Goal: Information Seeking & Learning: Find specific fact

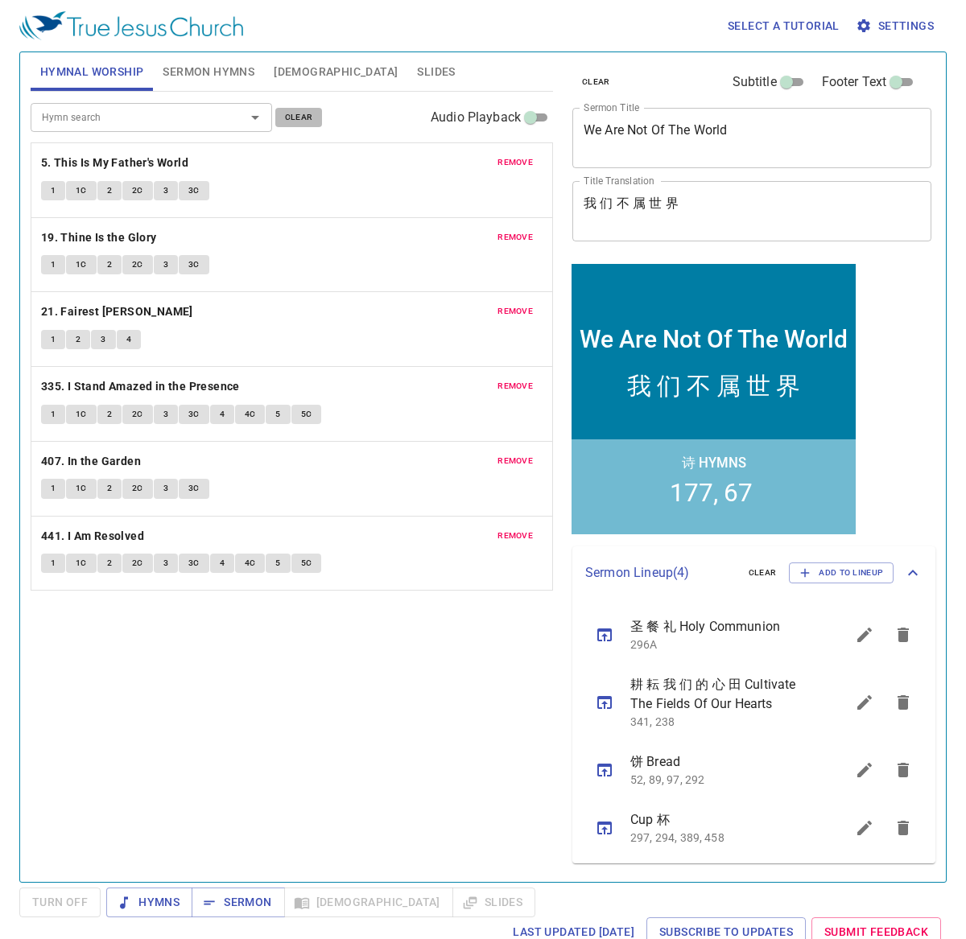
click at [304, 122] on span "clear" at bounding box center [299, 117] width 28 height 14
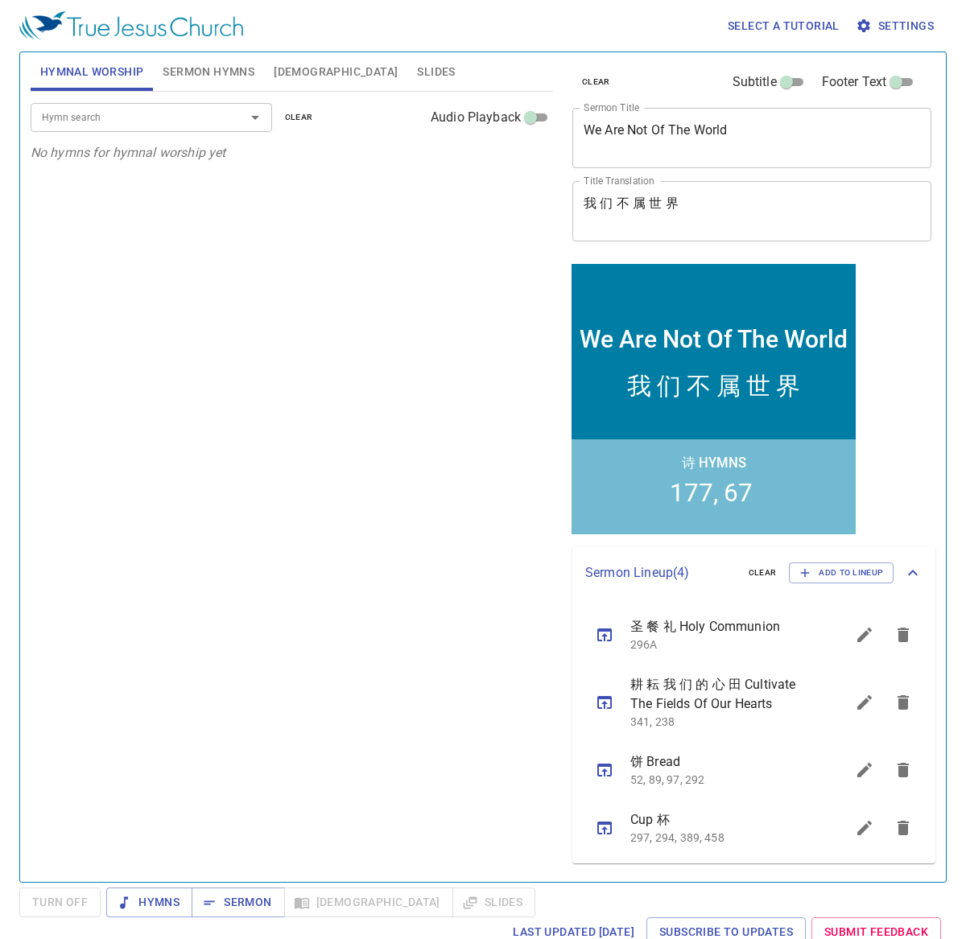
click at [200, 69] on span "Sermon Hymns" at bounding box center [209, 72] width 92 height 20
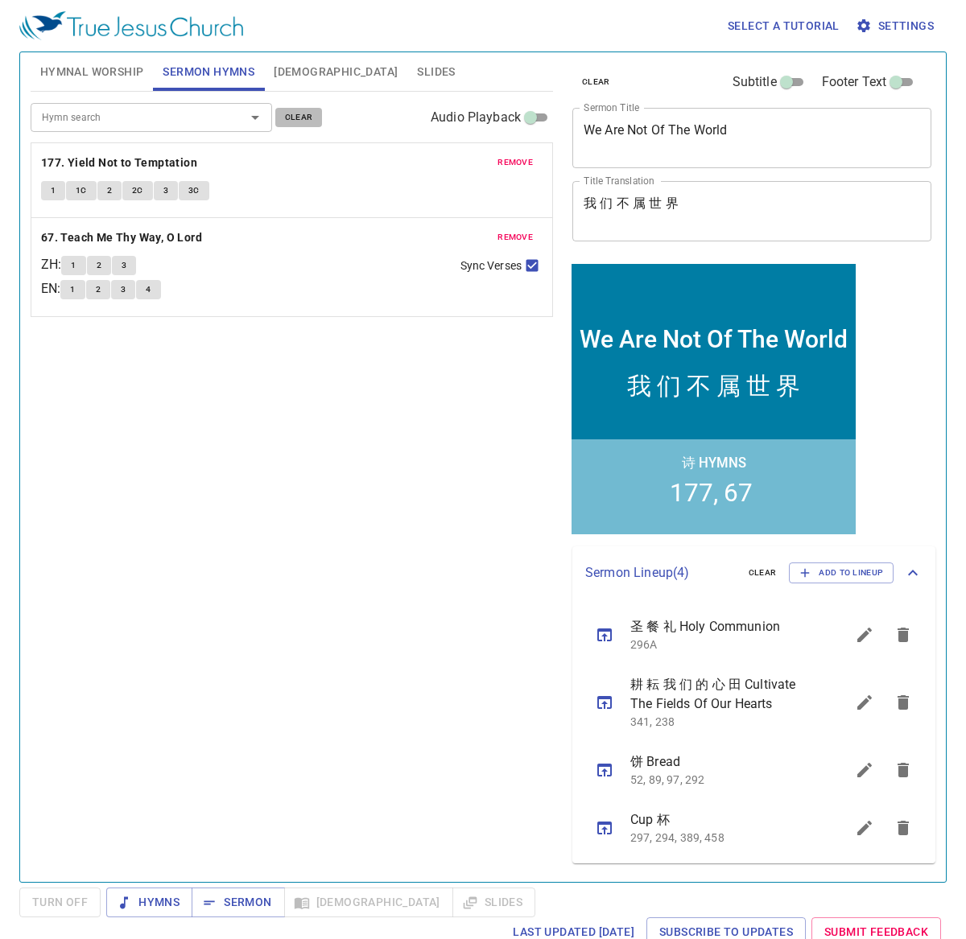
click at [306, 118] on span "clear" at bounding box center [299, 117] width 28 height 14
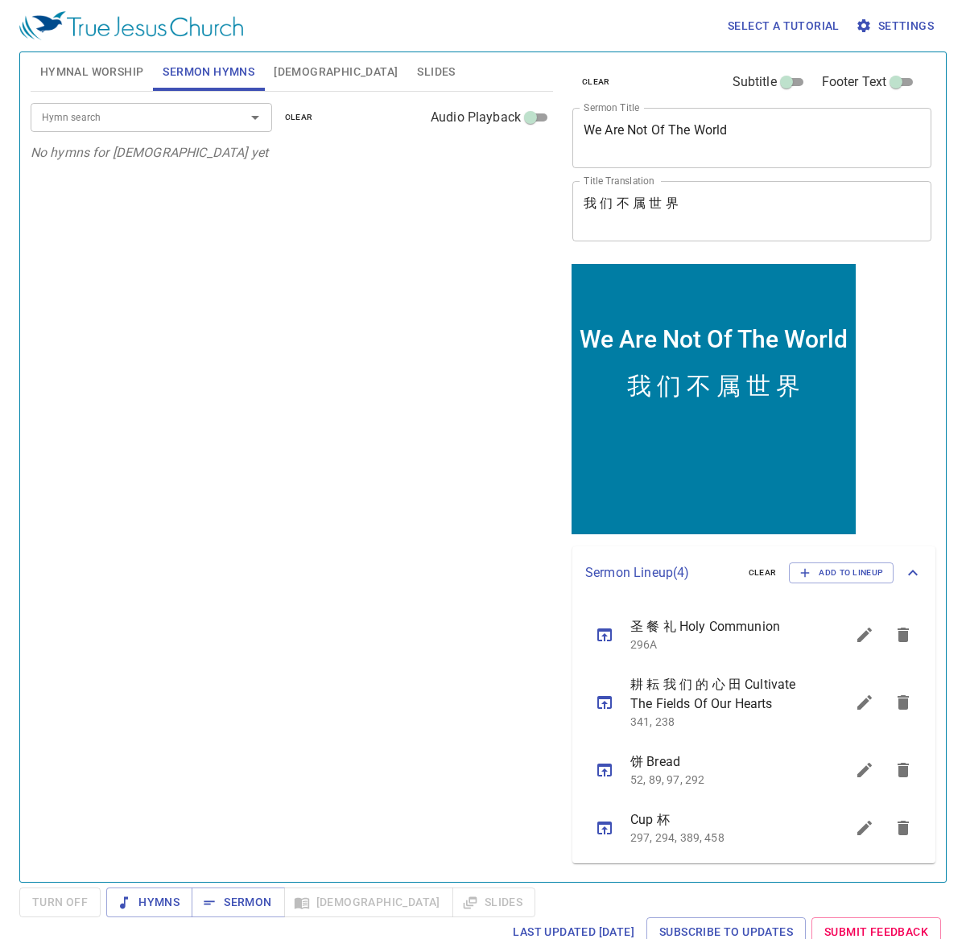
drag, startPoint x: 605, startPoint y: 85, endPoint x: 303, endPoint y: 28, distance: 308.0
click at [605, 85] on span "clear" at bounding box center [596, 82] width 28 height 14
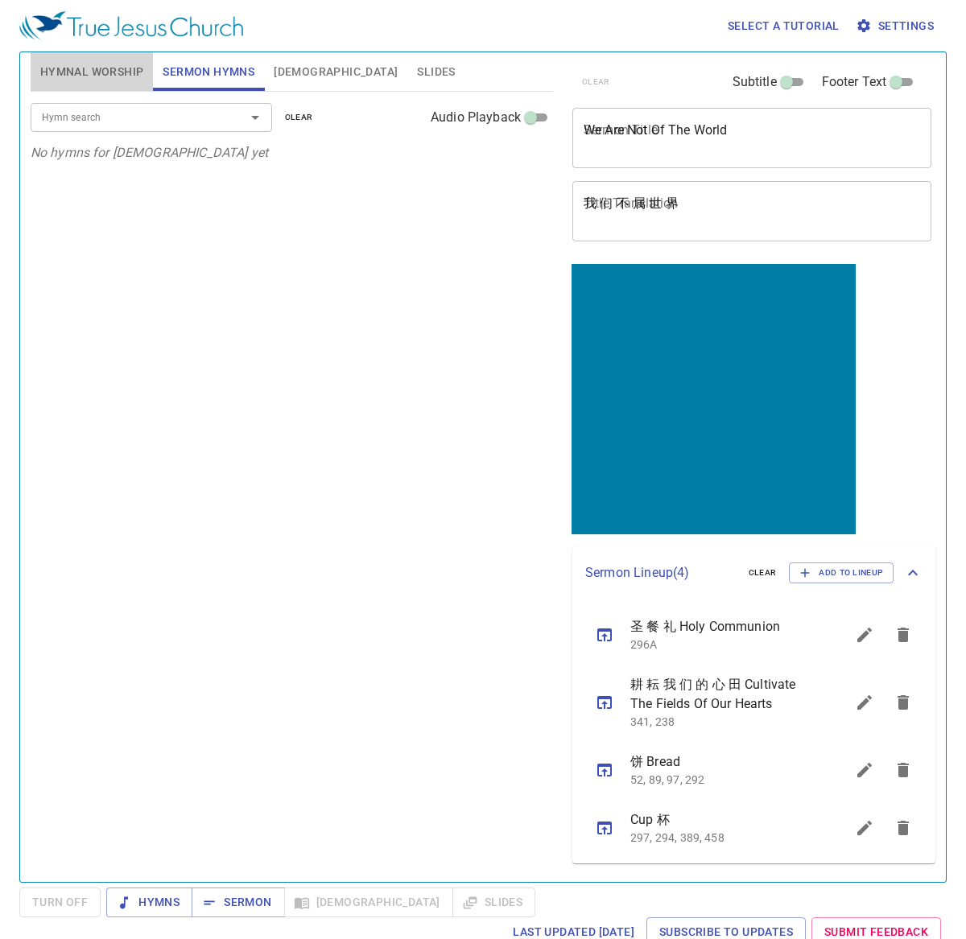
click at [83, 73] on span "Hymnal Worship" at bounding box center [92, 72] width 104 height 20
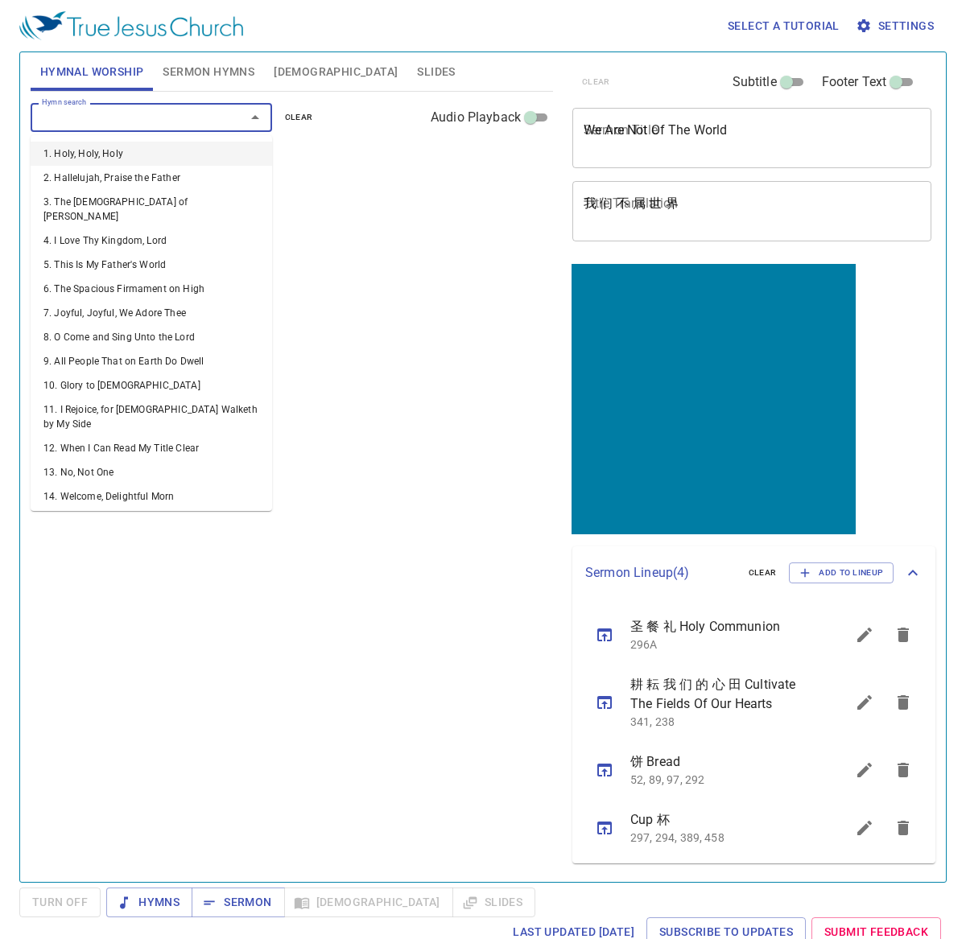
click at [109, 109] on input "Hymn search" at bounding box center [127, 117] width 184 height 19
click at [351, 308] on div "Hymn search Hymn search clear Audio Playback No hymns for hymnal worship yet" at bounding box center [292, 480] width 522 height 777
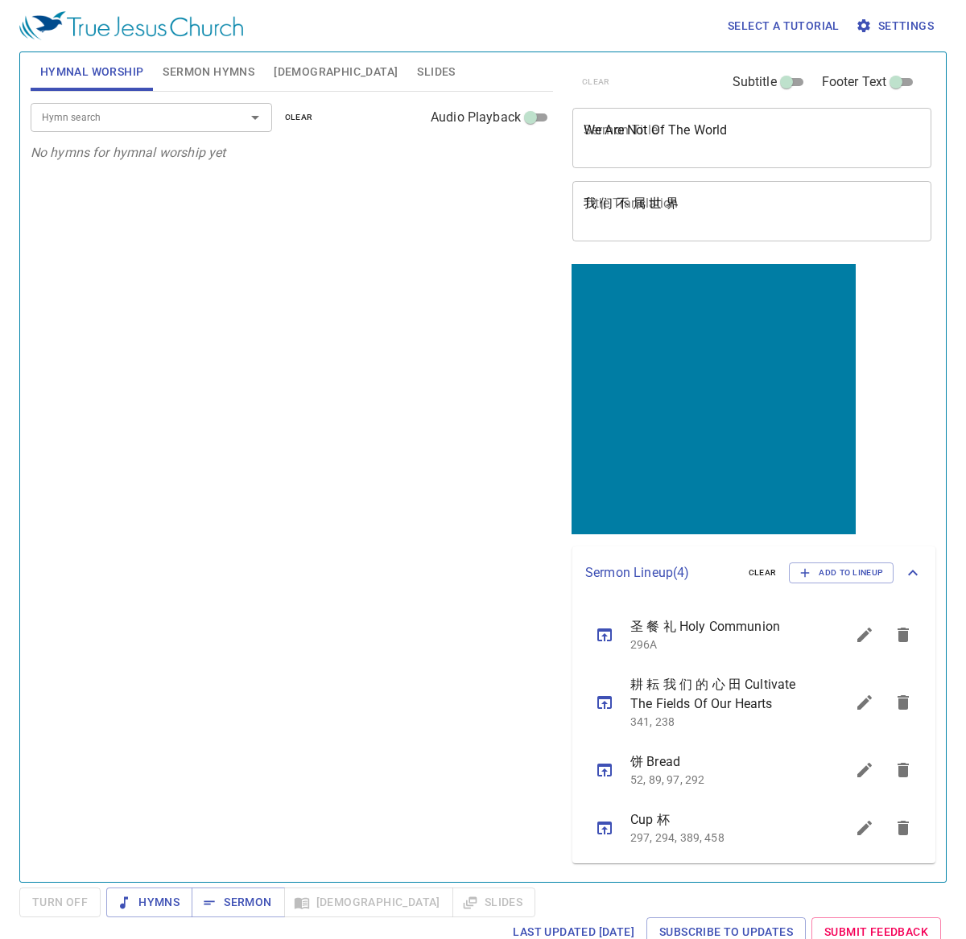
click at [158, 126] on input "Hymn search" at bounding box center [127, 117] width 184 height 19
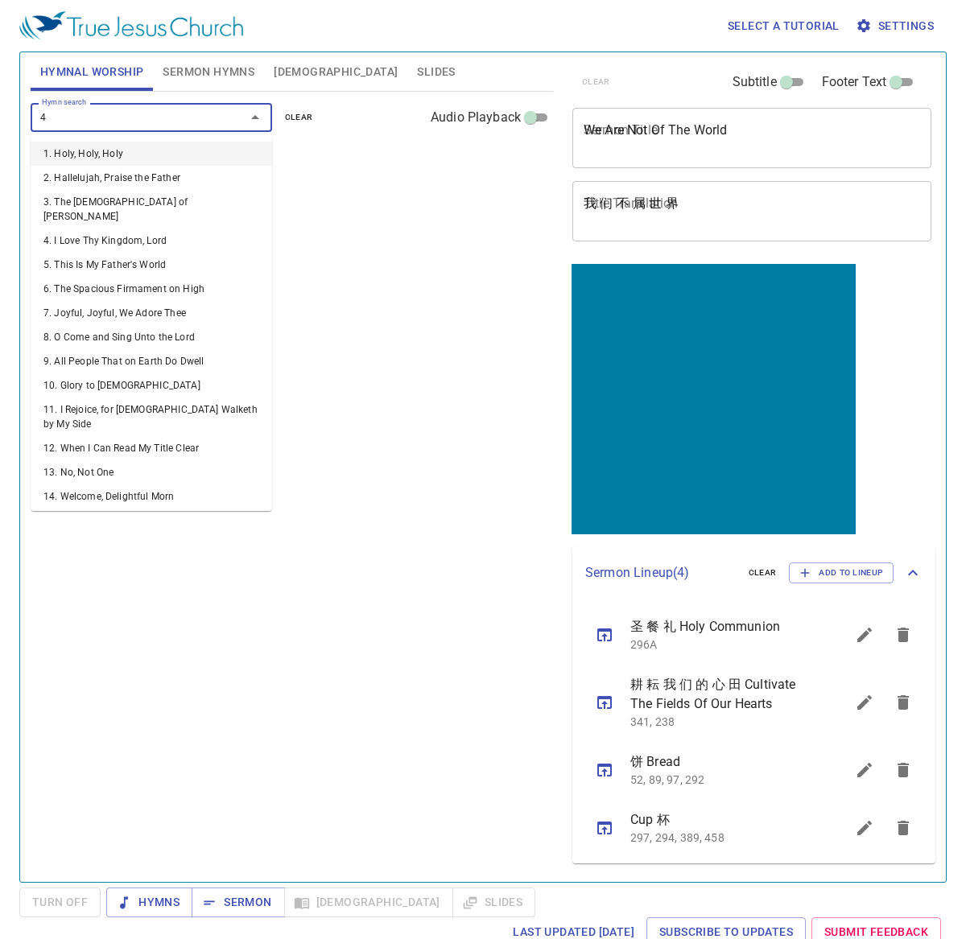
type input "46"
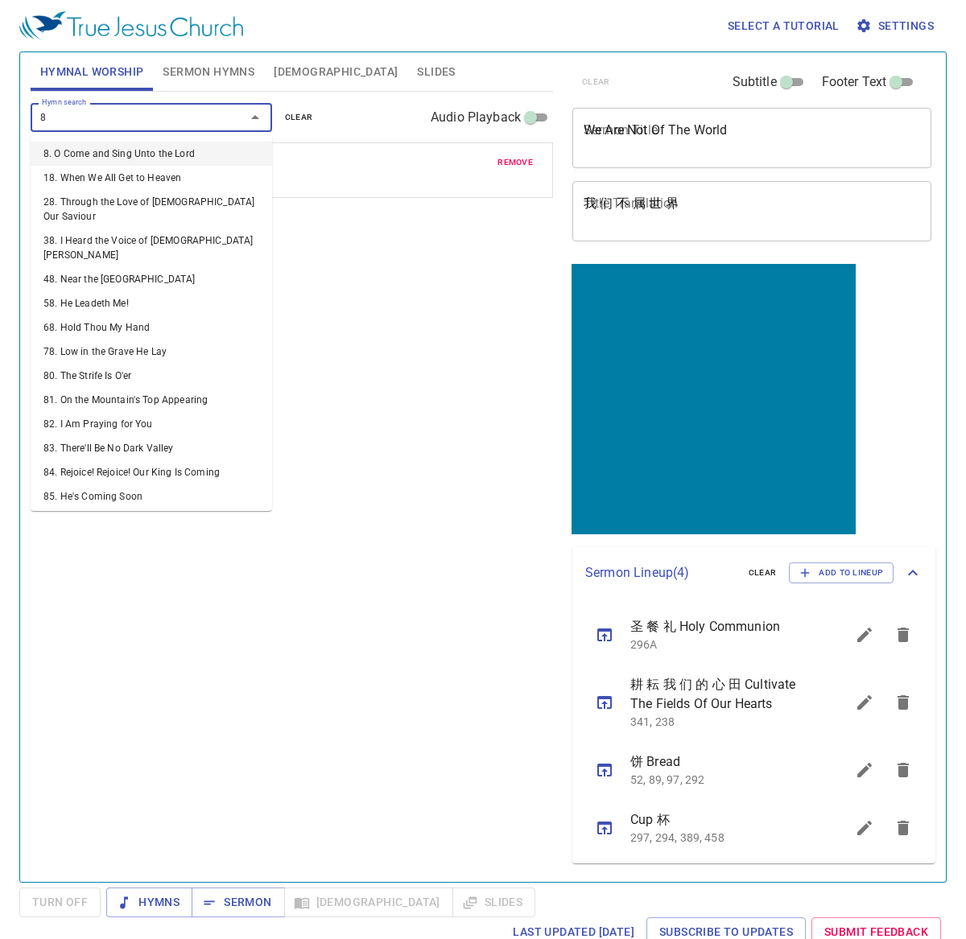
type input "85"
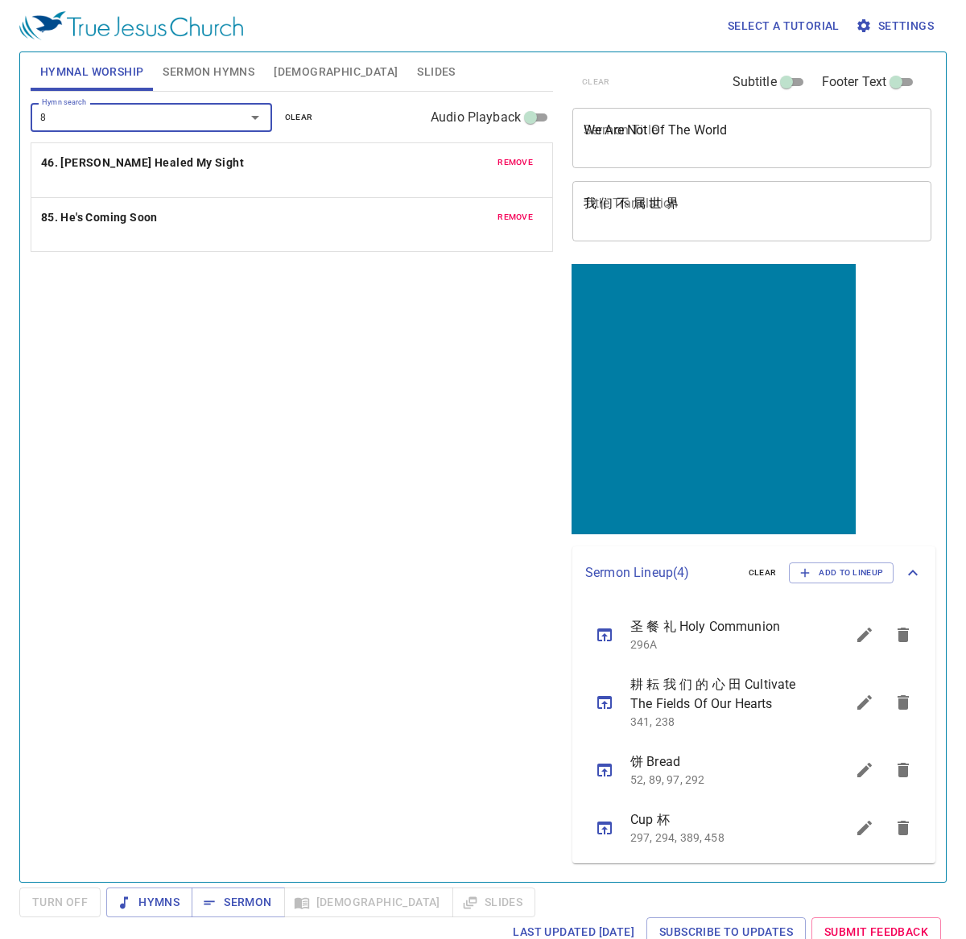
type input "89"
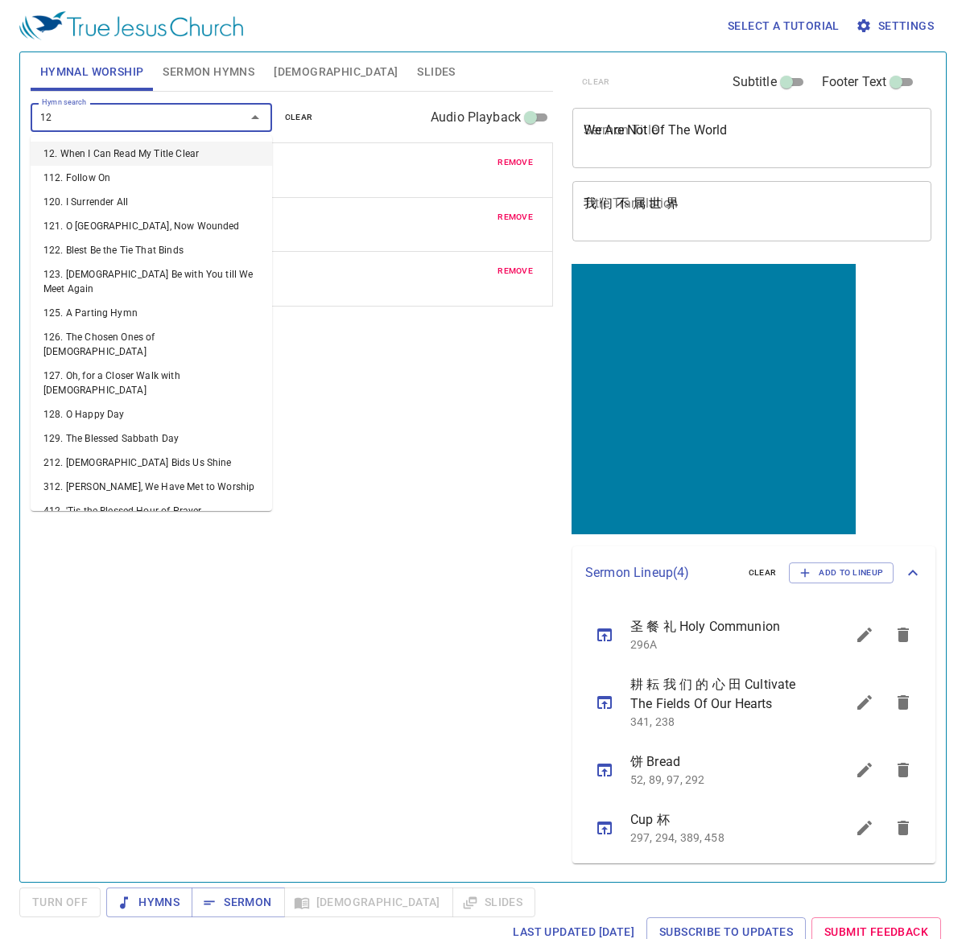
type input "126"
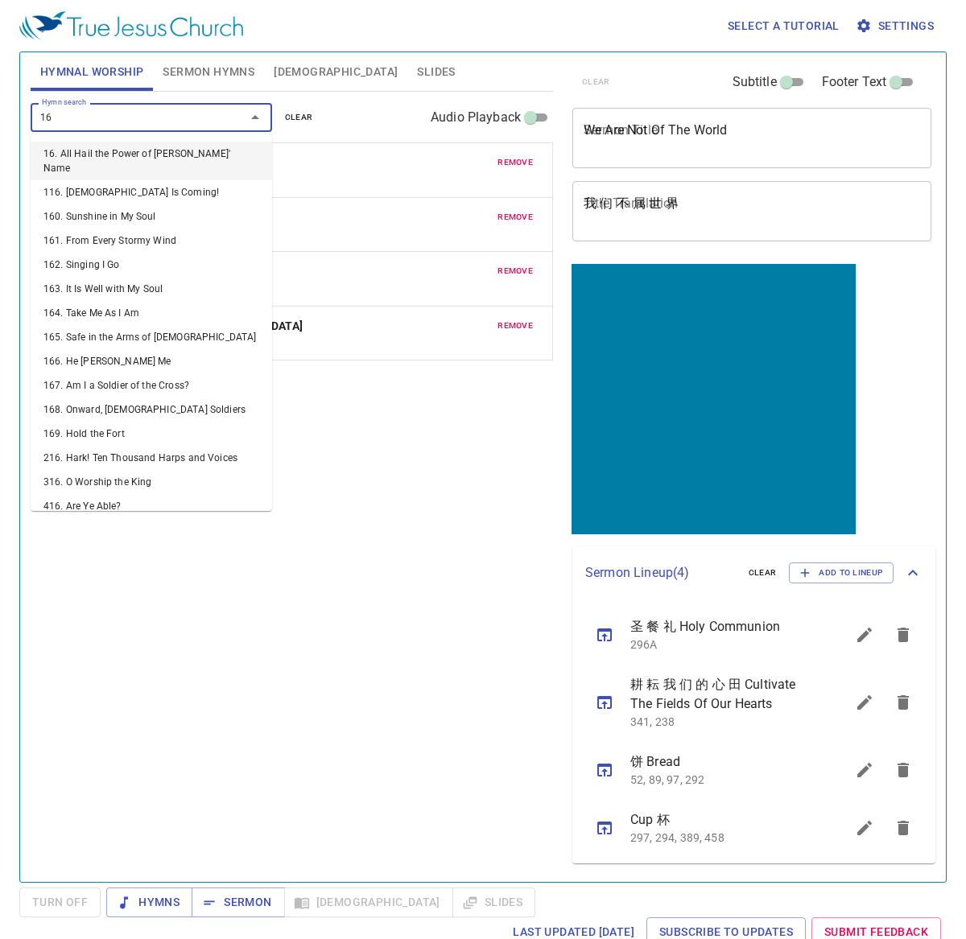
type input "160"
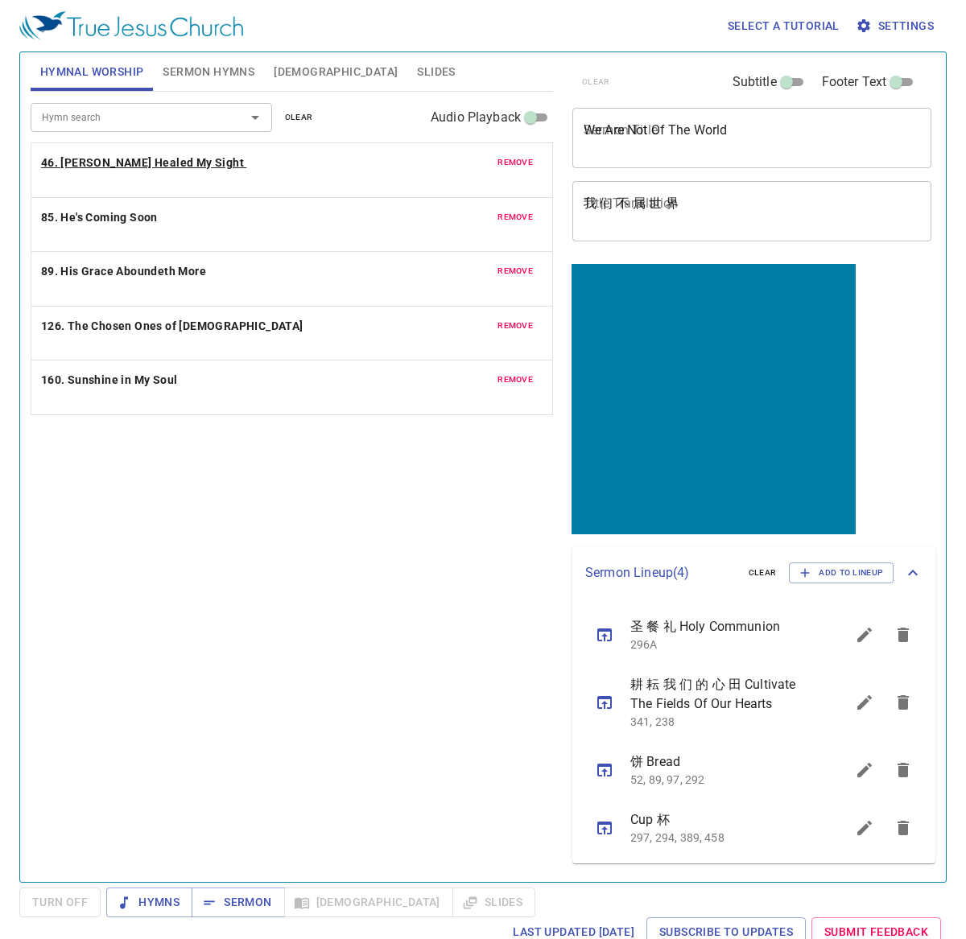
click at [118, 162] on b "46. [PERSON_NAME] Healed My Sight" at bounding box center [142, 163] width 203 height 20
click at [291, 516] on div "Hymn search Hymn search clear Audio Playback remove 46. Jesus Christ Healed My …" at bounding box center [292, 480] width 522 height 777
click at [192, 67] on span "Sermon Hymns" at bounding box center [209, 72] width 92 height 20
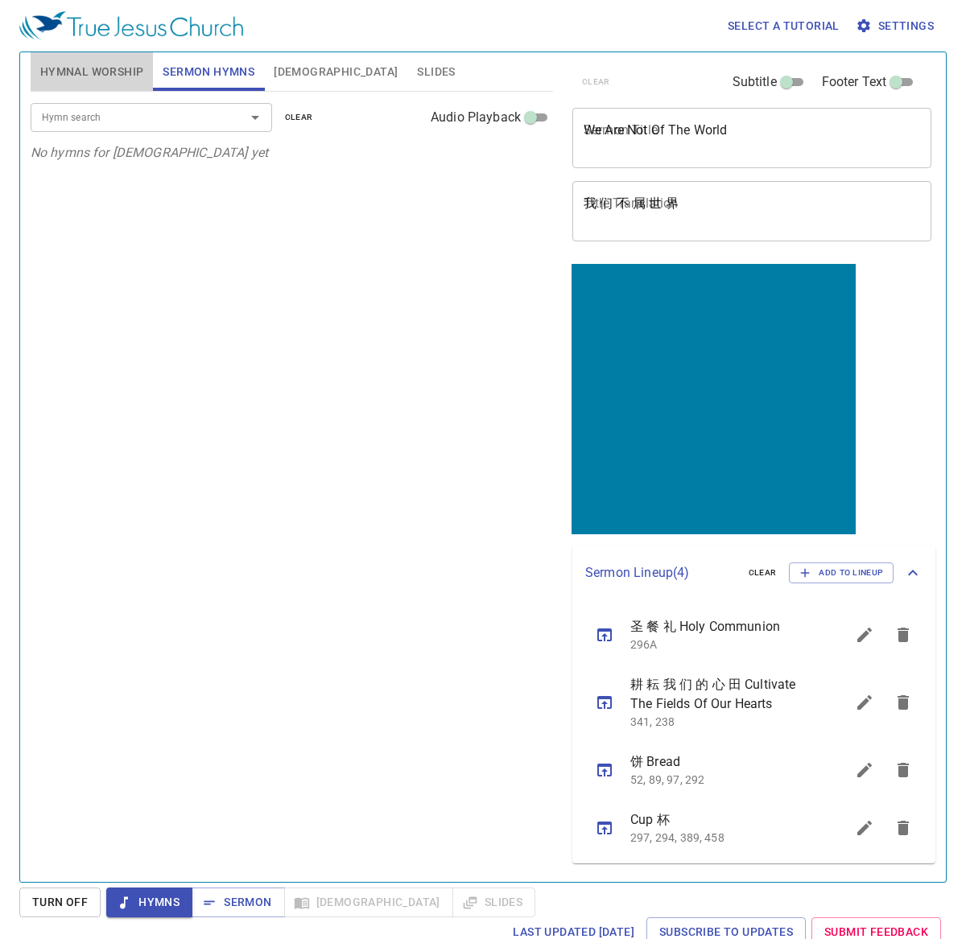
click at [91, 81] on span "Hymnal Worship" at bounding box center [92, 72] width 104 height 20
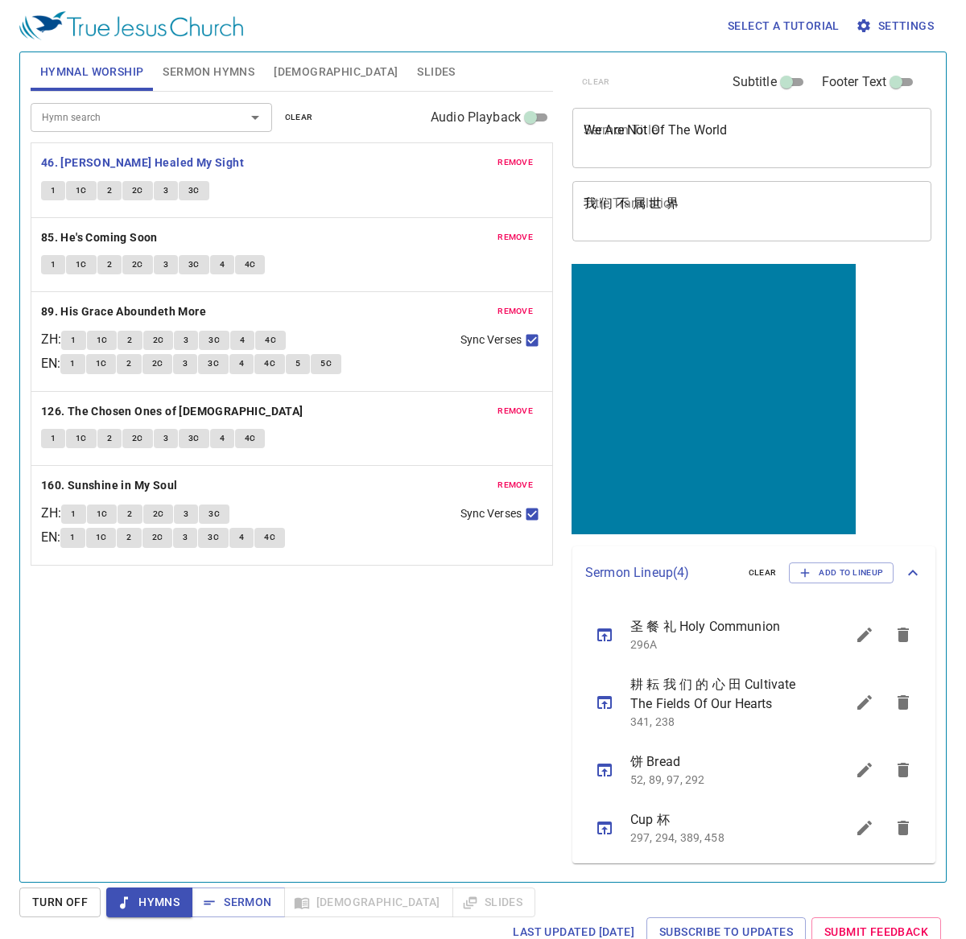
click at [187, 721] on div "Hymn search Hymn search clear Audio Playback remove 46. Jesus Christ Healed My …" at bounding box center [292, 480] width 522 height 777
click at [642, 135] on textarea "We Are Not Of The World" at bounding box center [752, 137] width 336 height 31
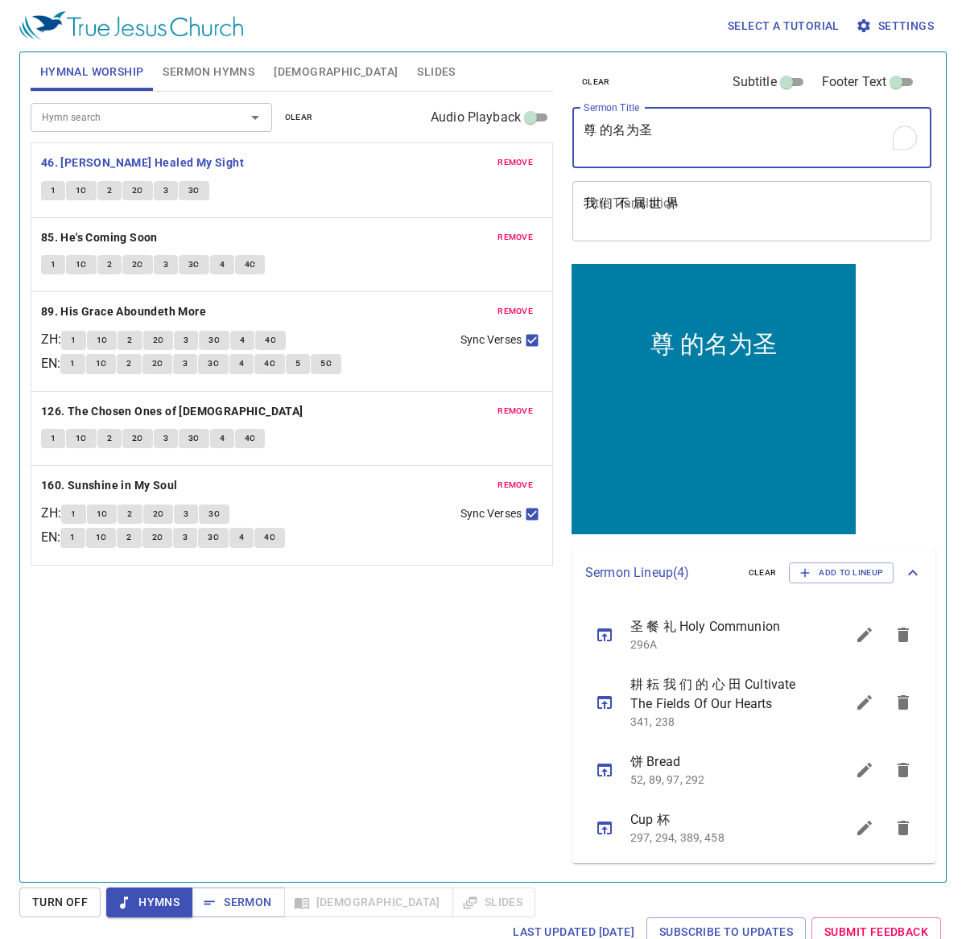
type textarea "尊 的名为圣"
drag, startPoint x: 594, startPoint y: 129, endPoint x: 617, endPoint y: 143, distance: 26.8
click at [597, 129] on textarea "尊 的名为圣" at bounding box center [752, 137] width 336 height 31
paste textarea "祢"
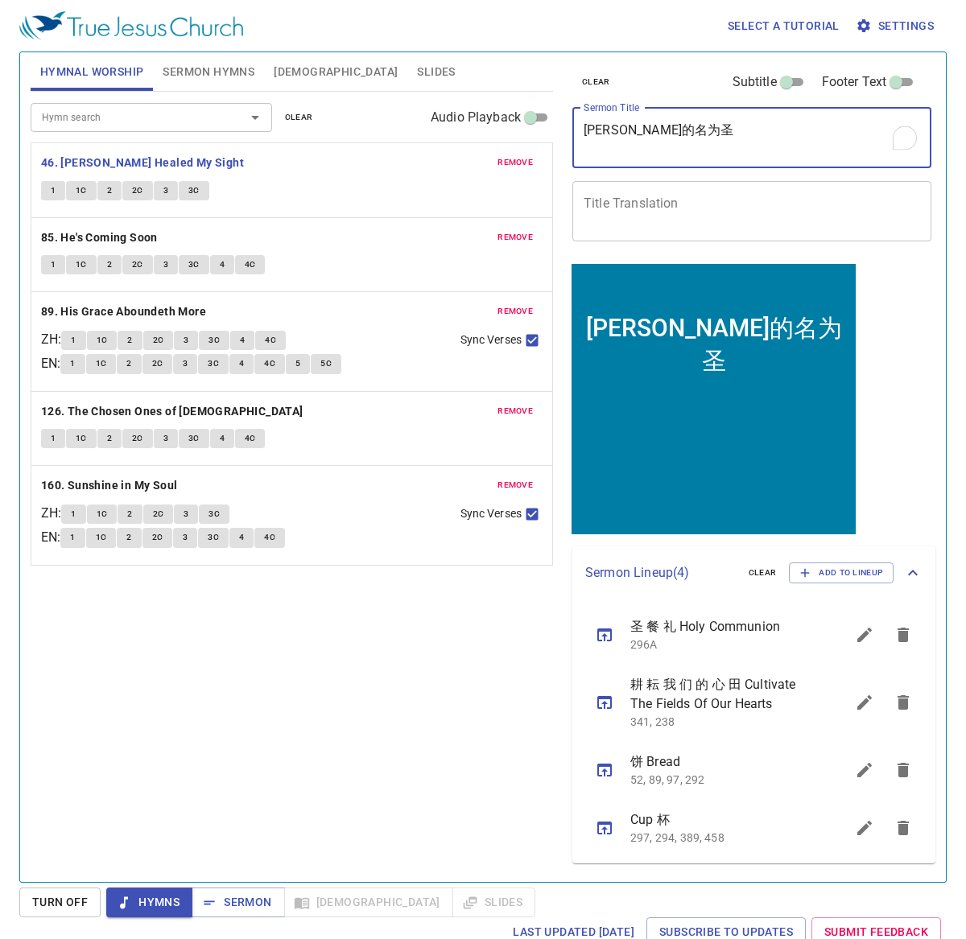
click at [598, 130] on textarea "尊祢的名为圣" at bounding box center [752, 137] width 336 height 31
type textarea "[PERSON_NAME] 的 名 为 圣"
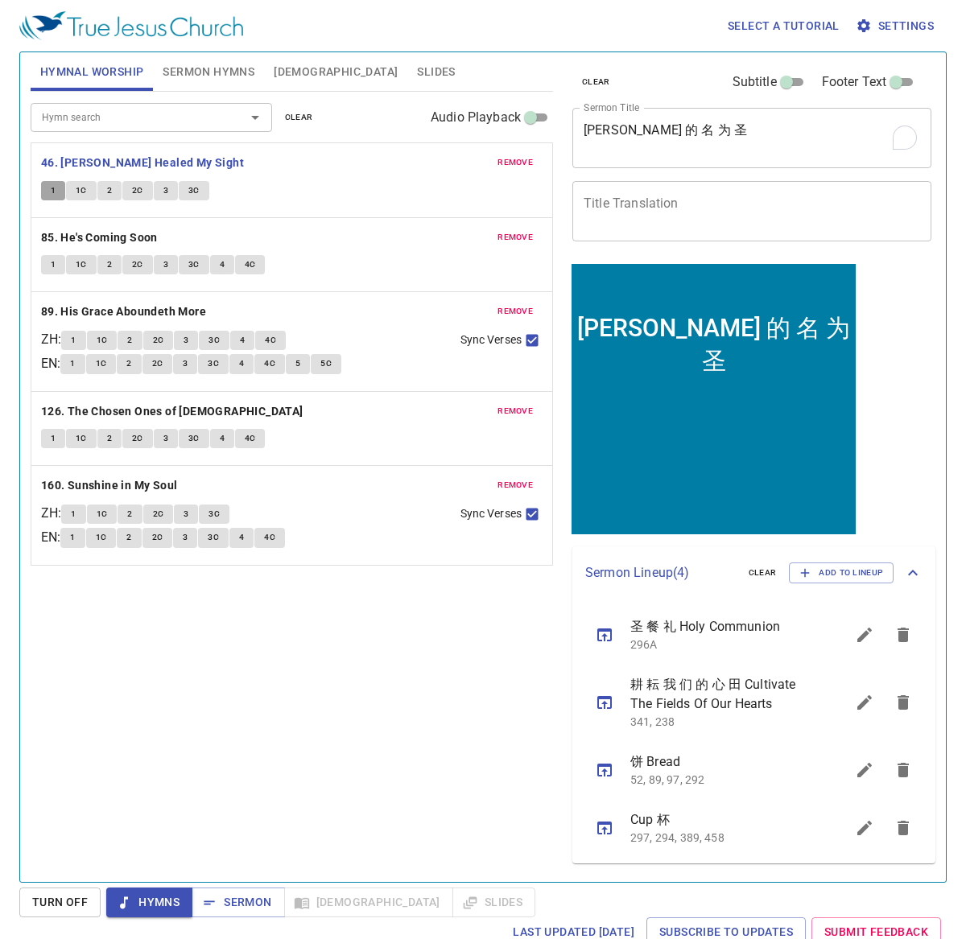
click at [52, 192] on span "1" at bounding box center [53, 191] width 5 height 14
click at [175, 80] on span "Sermon Hymns" at bounding box center [209, 72] width 92 height 20
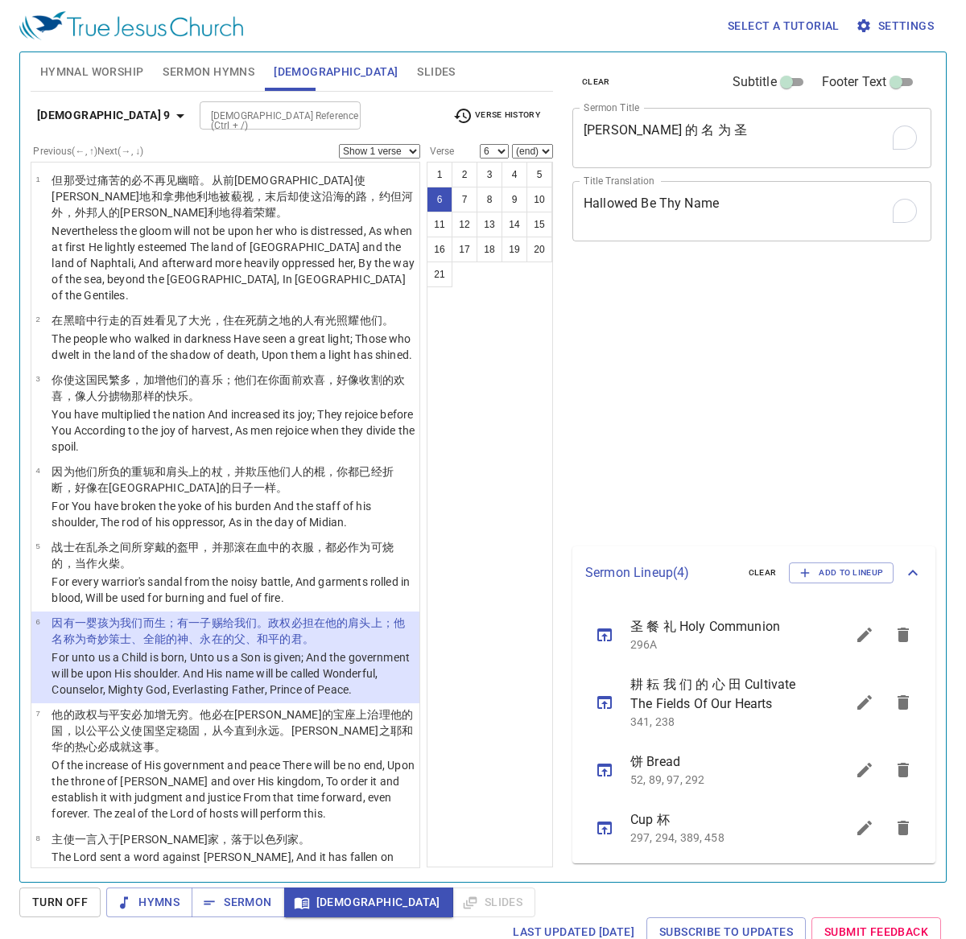
select select "6"
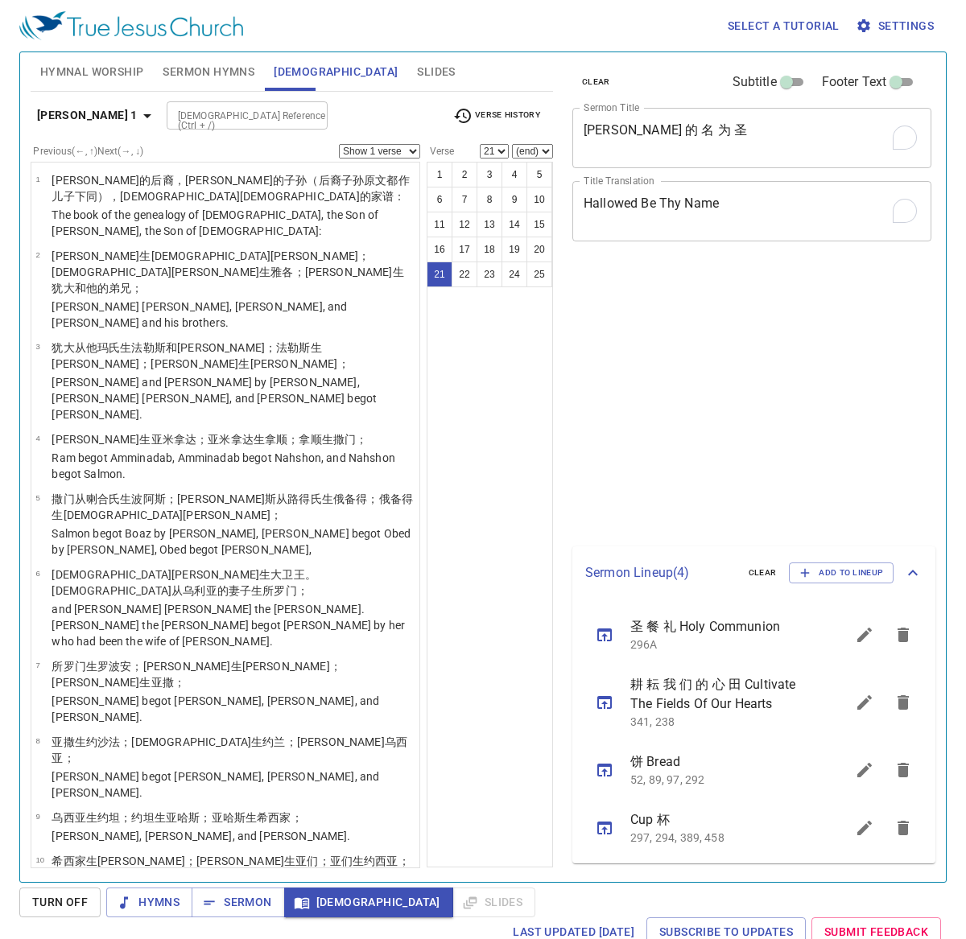
select select "21"
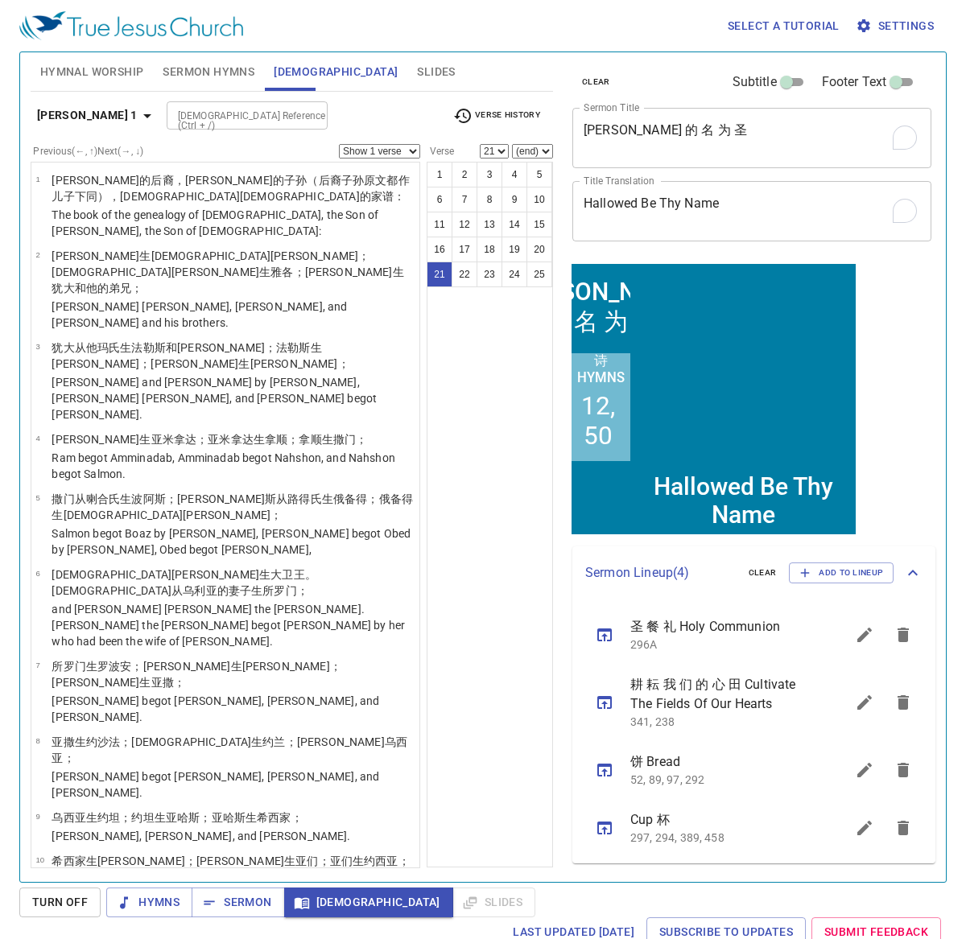
scroll to position [943, 0]
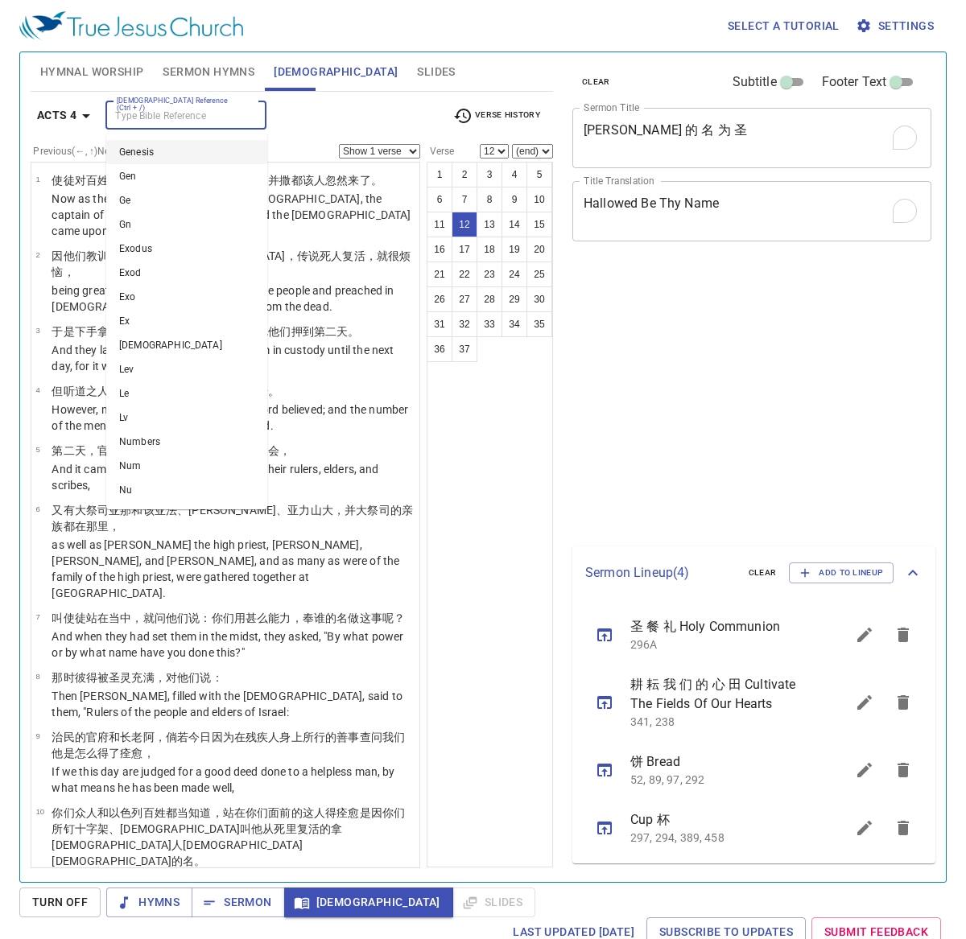
select select "12"
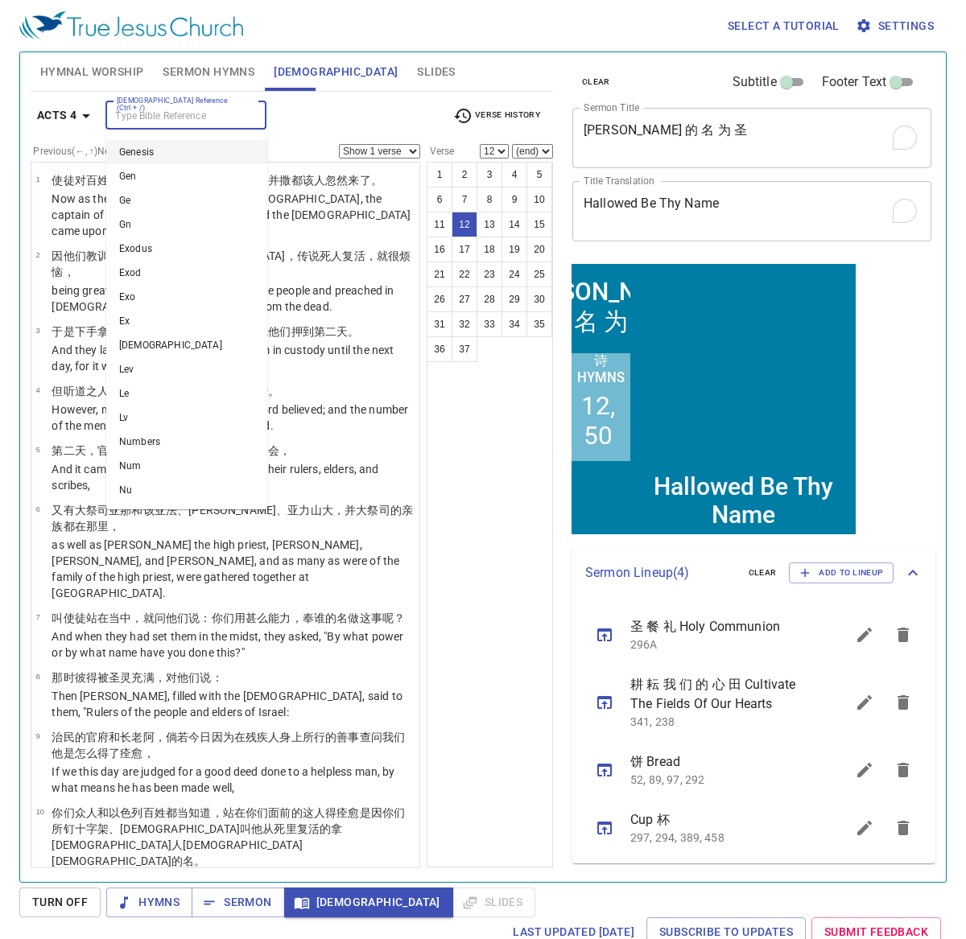
scroll to position [561, 0]
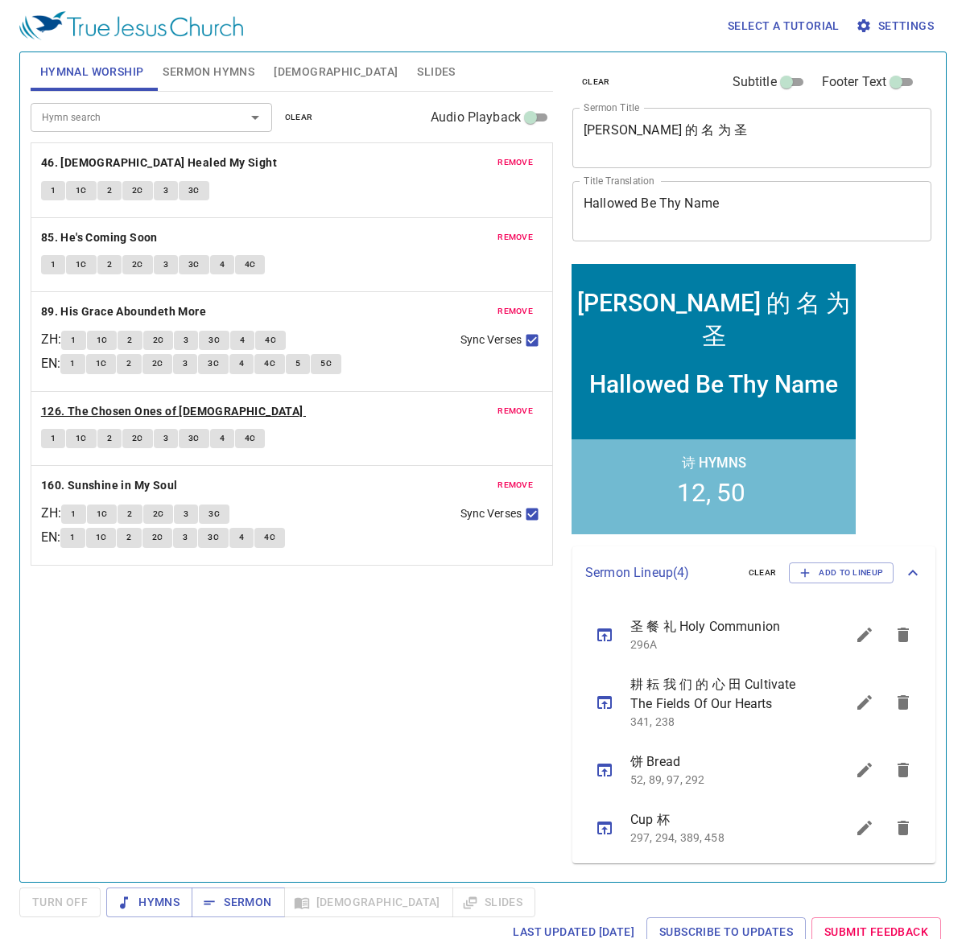
click at [105, 415] on b "126. The Chosen Ones of [DEMOGRAPHIC_DATA]" at bounding box center [172, 412] width 262 height 20
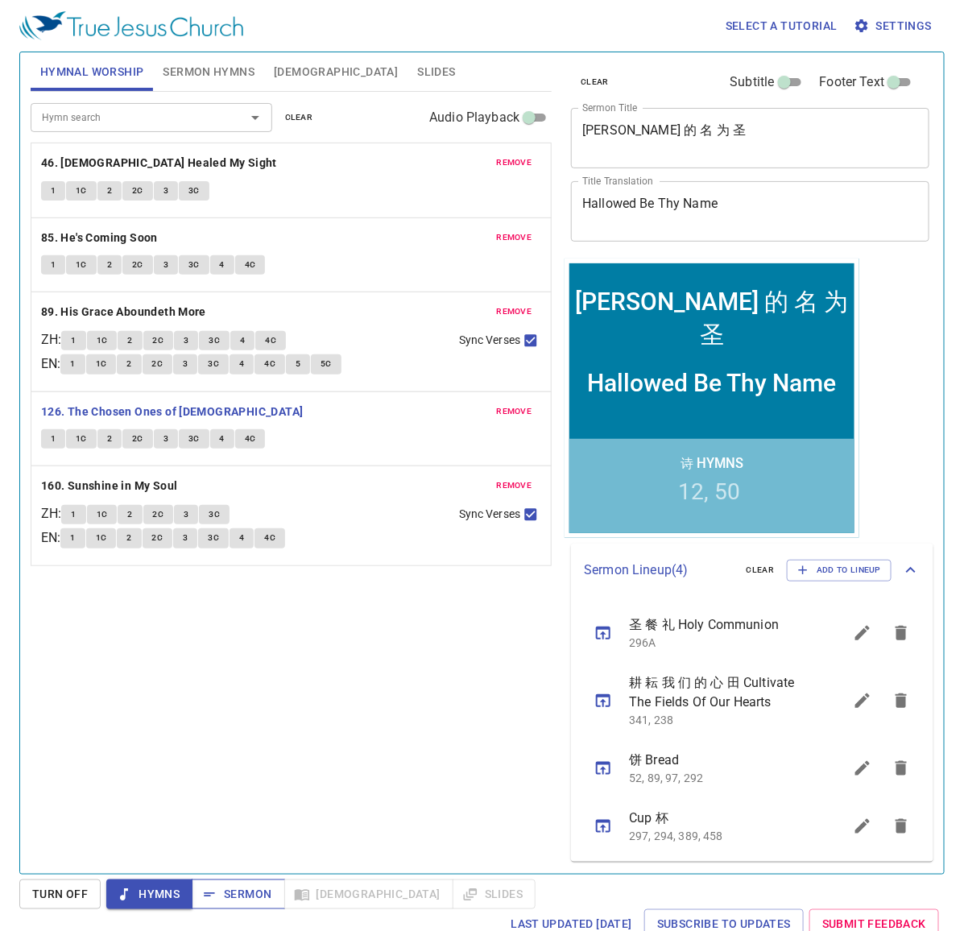
click at [266, 899] on span "Sermon" at bounding box center [237, 894] width 67 height 20
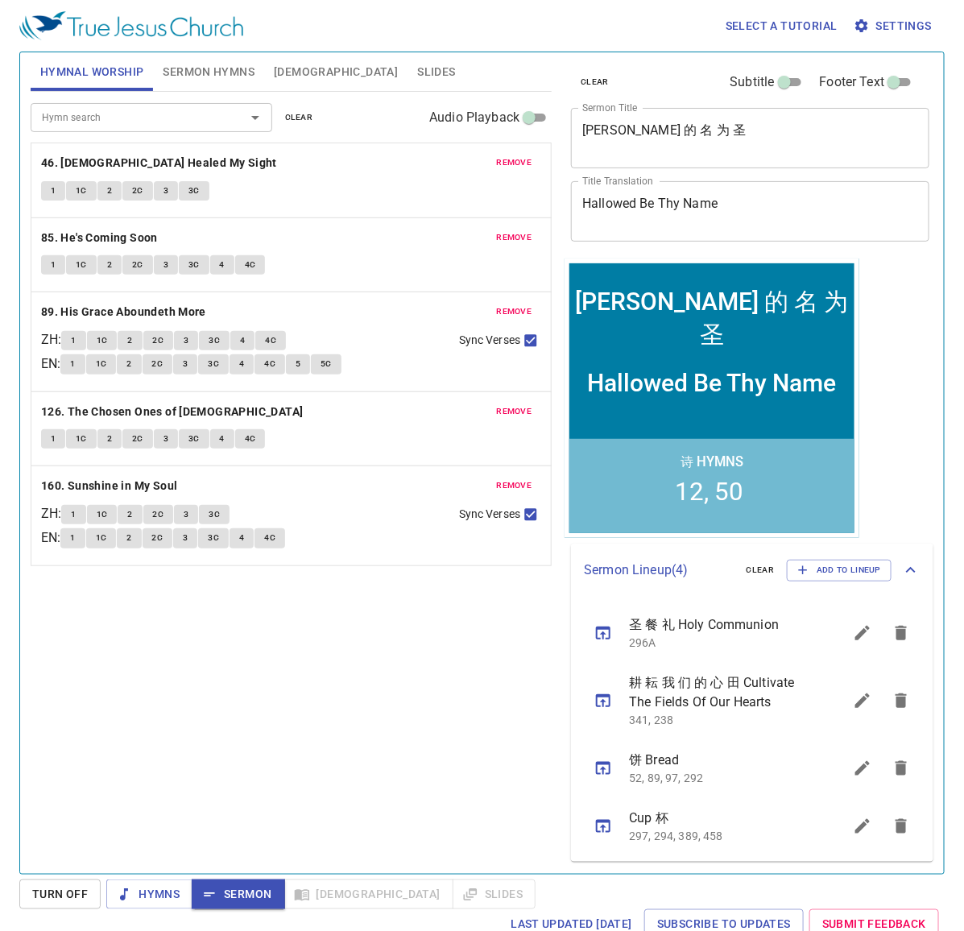
click at [274, 72] on span "[DEMOGRAPHIC_DATA]" at bounding box center [336, 72] width 124 height 20
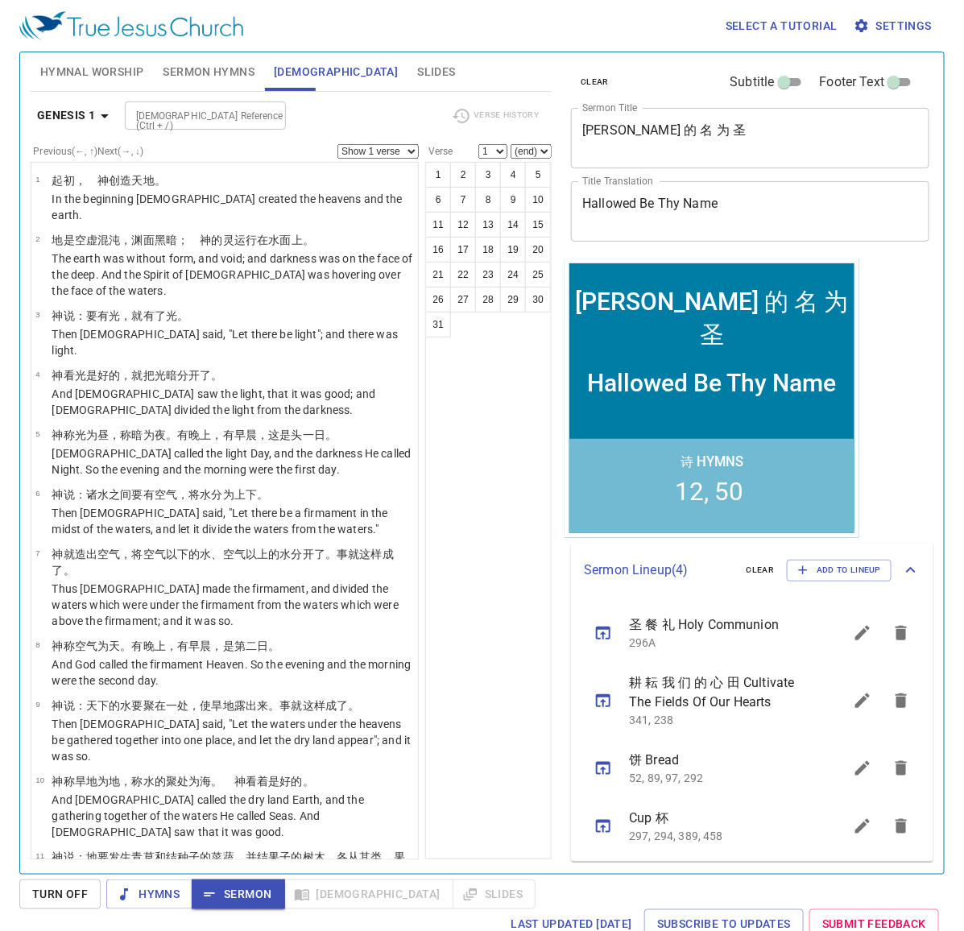
click at [234, 121] on input "[DEMOGRAPHIC_DATA] Reference (Ctrl + /)" at bounding box center [192, 115] width 125 height 19
type input "ex 20 19"
select select "19"
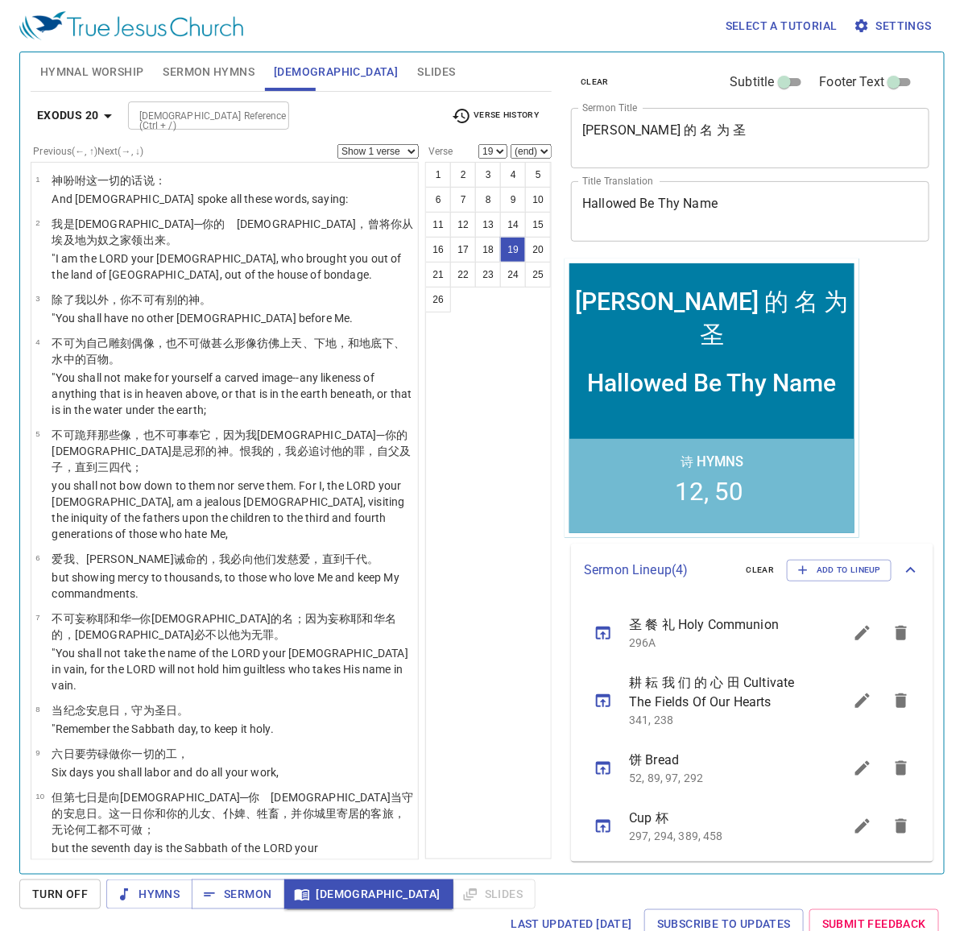
scroll to position [866, 0]
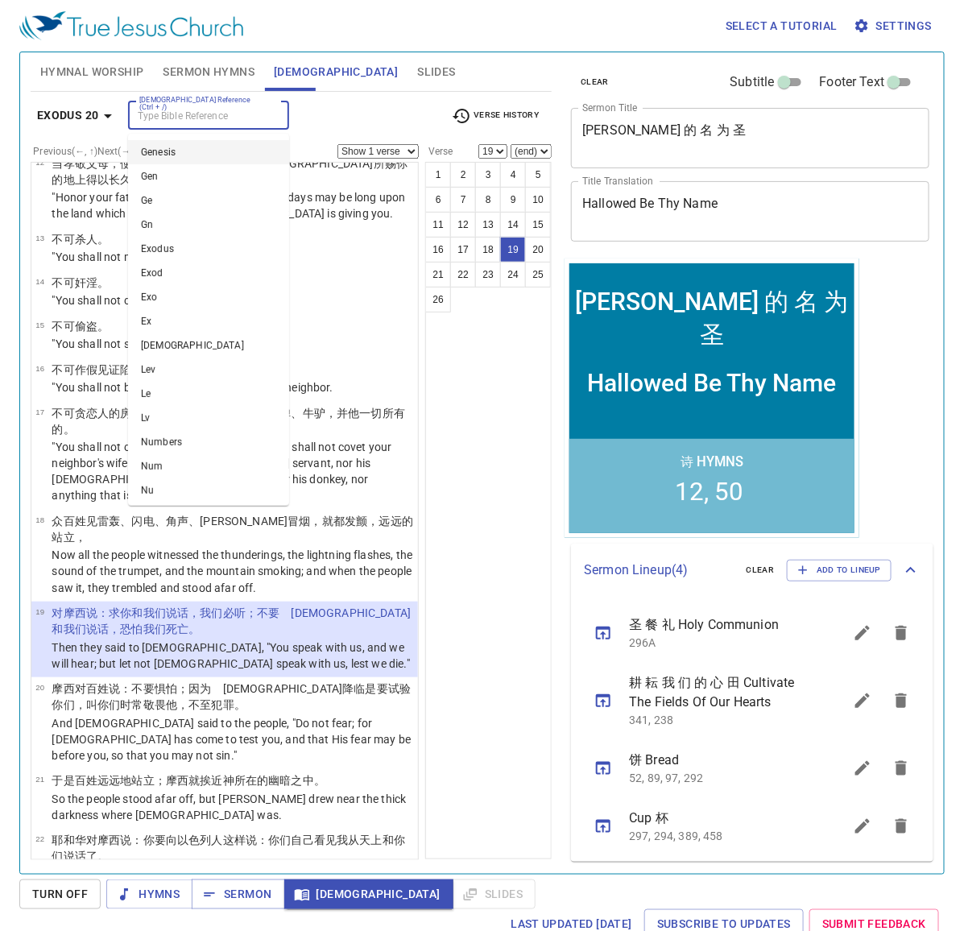
click at [234, 122] on input "[DEMOGRAPHIC_DATA] Reference (Ctrl + /)" at bounding box center [195, 115] width 125 height 19
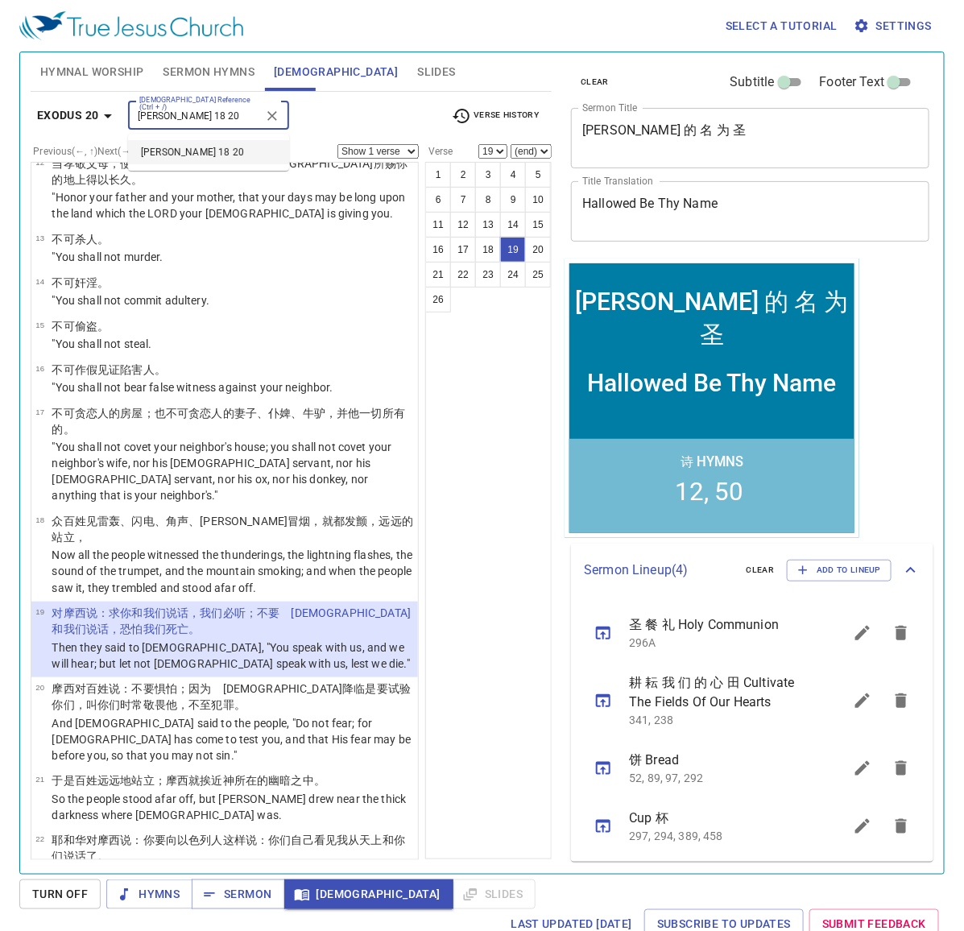
type input "[PERSON_NAME] 18 20"
select select "20"
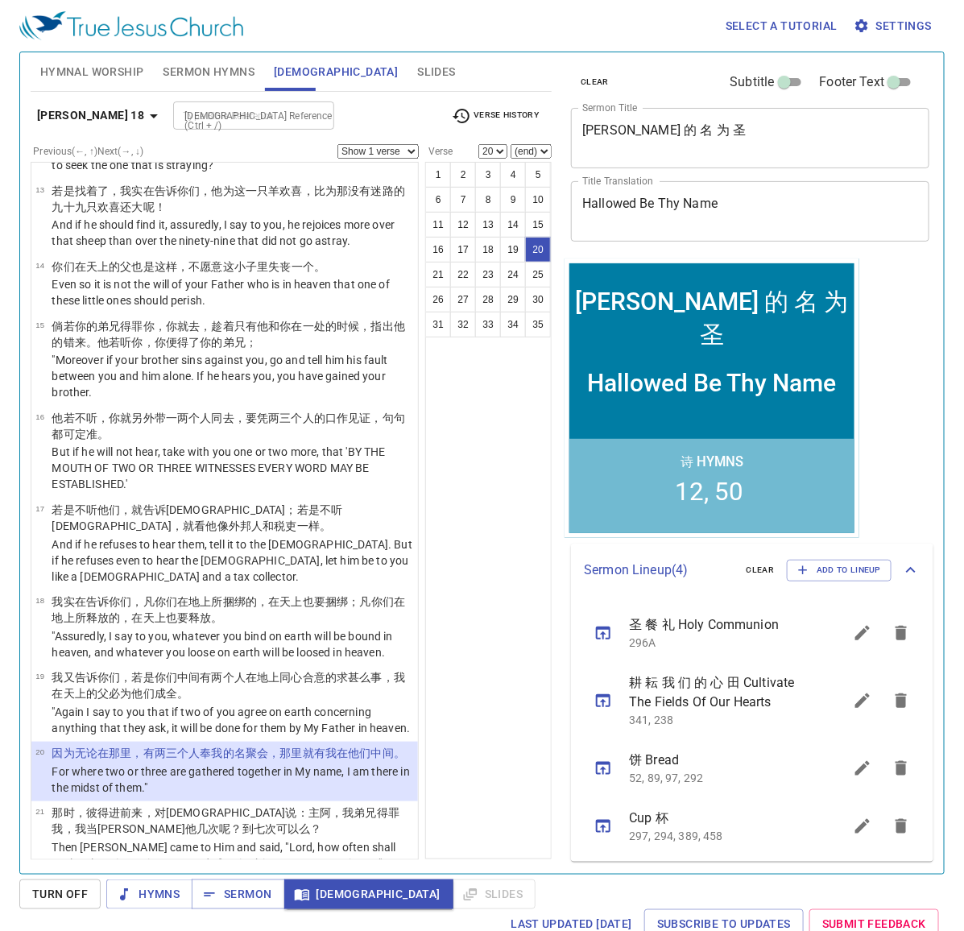
scroll to position [931, 0]
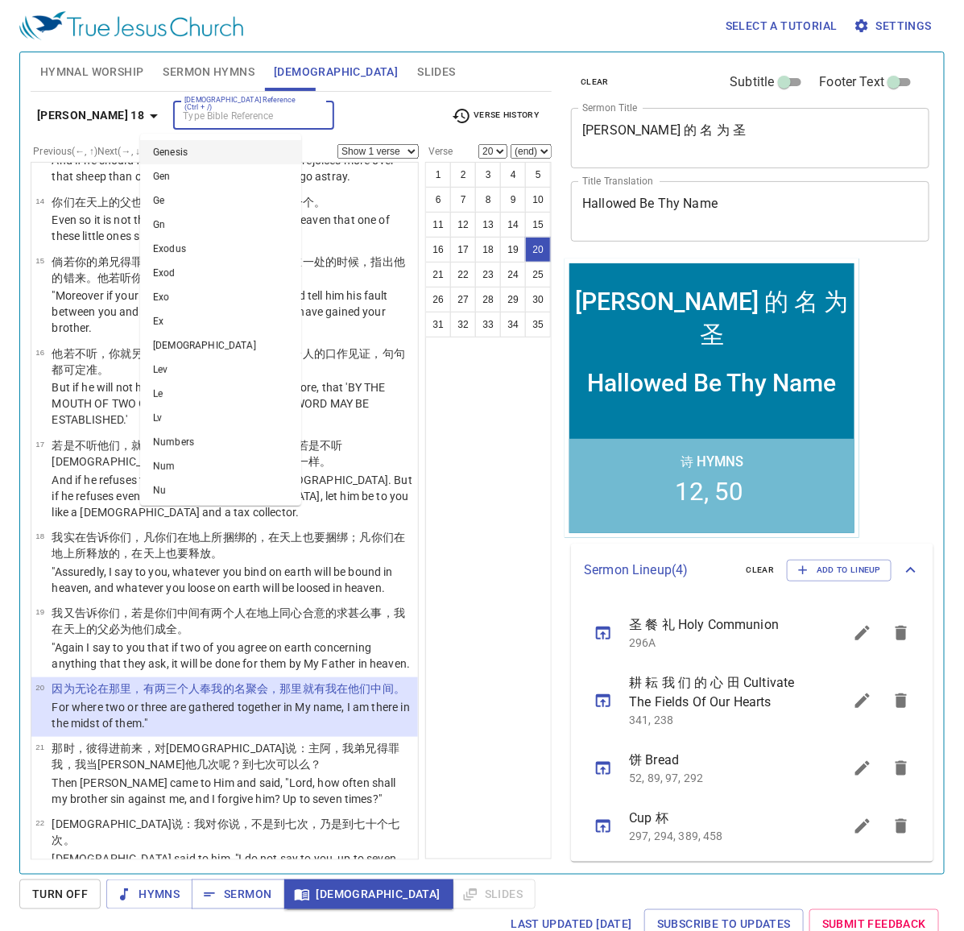
click at [246, 114] on input "Bible Reference (Ctrl + /)" at bounding box center [240, 115] width 125 height 19
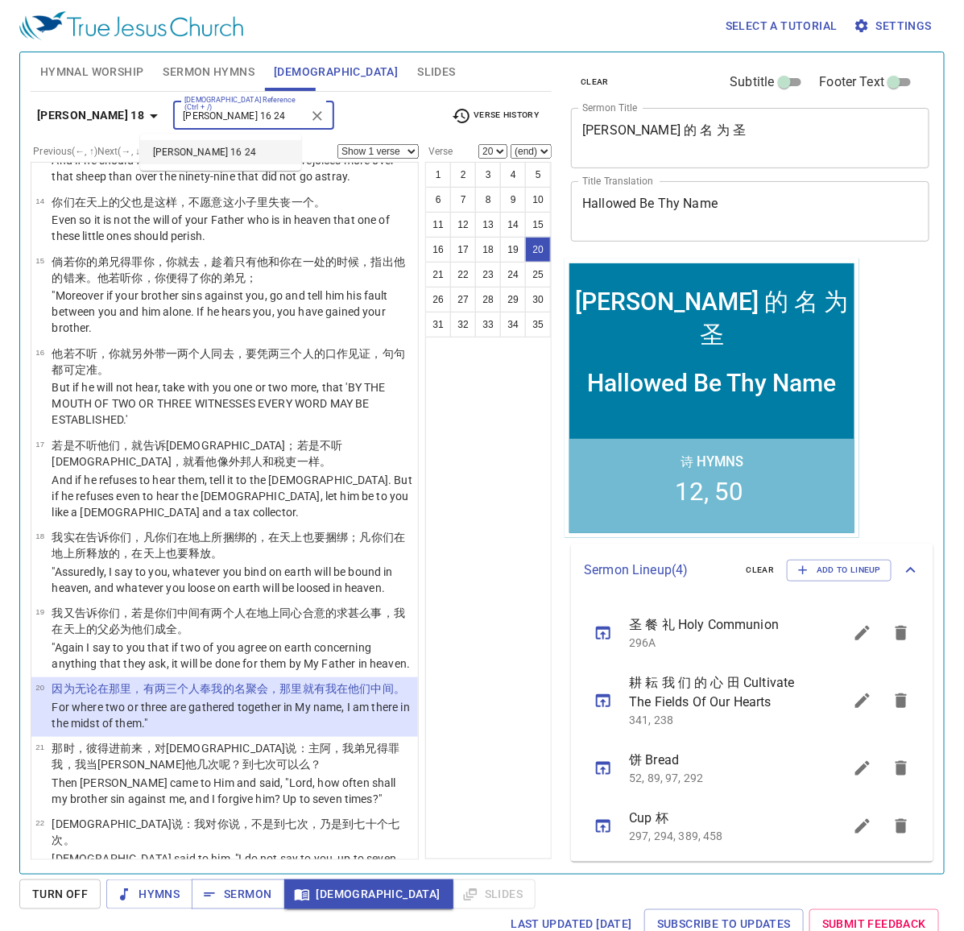
type input "john 16 24"
select select "24"
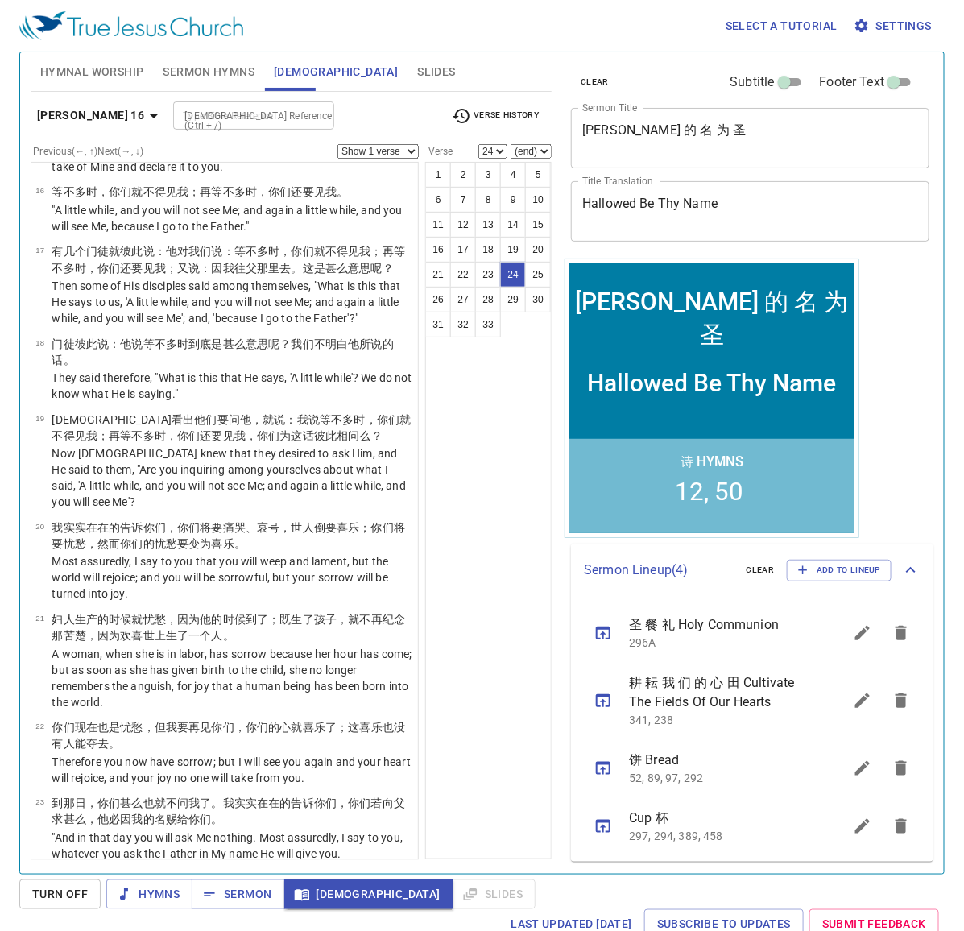
scroll to position [1405, 0]
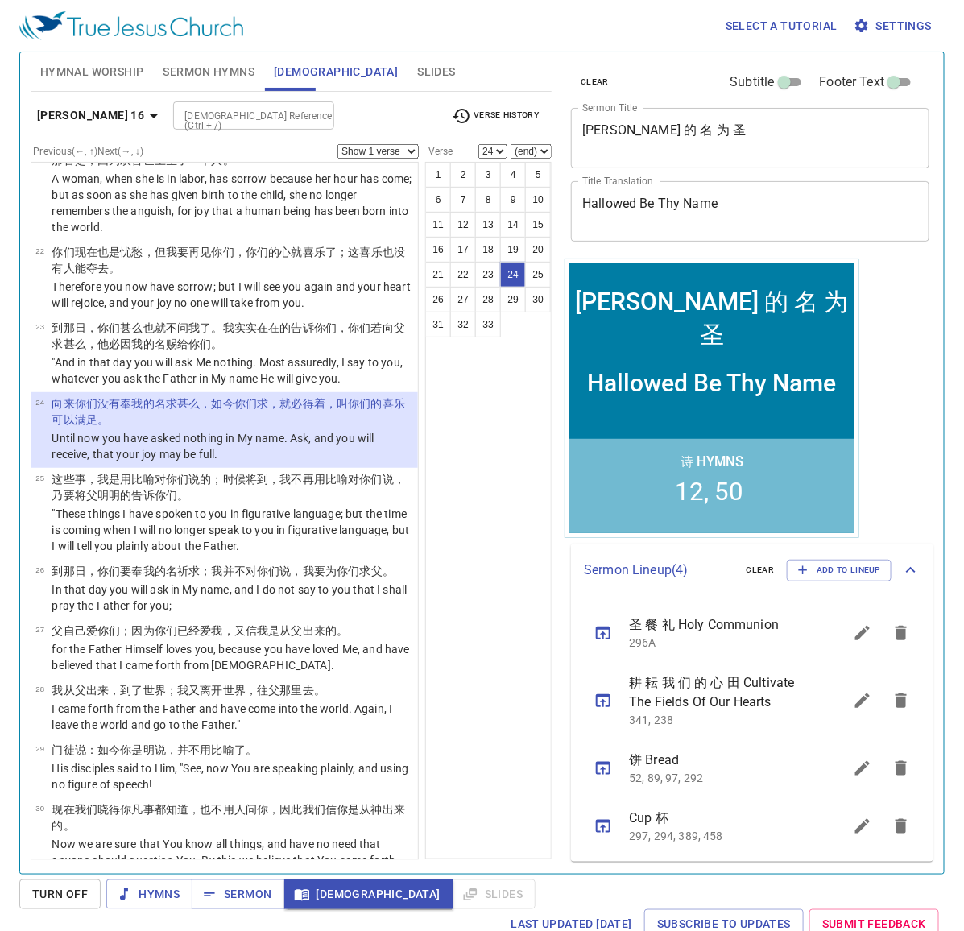
click at [306, 114] on div at bounding box center [316, 116] width 21 height 23
type input "john 17 19"
select select "19"
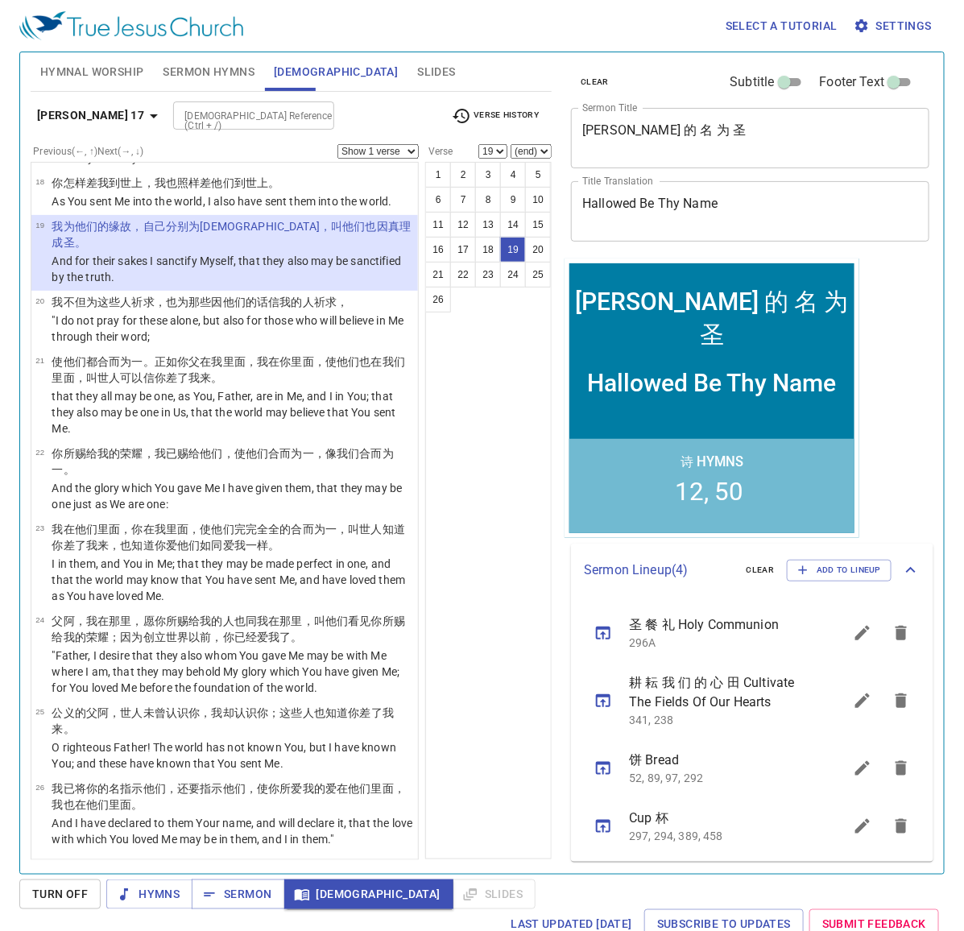
scroll to position [1221, 0]
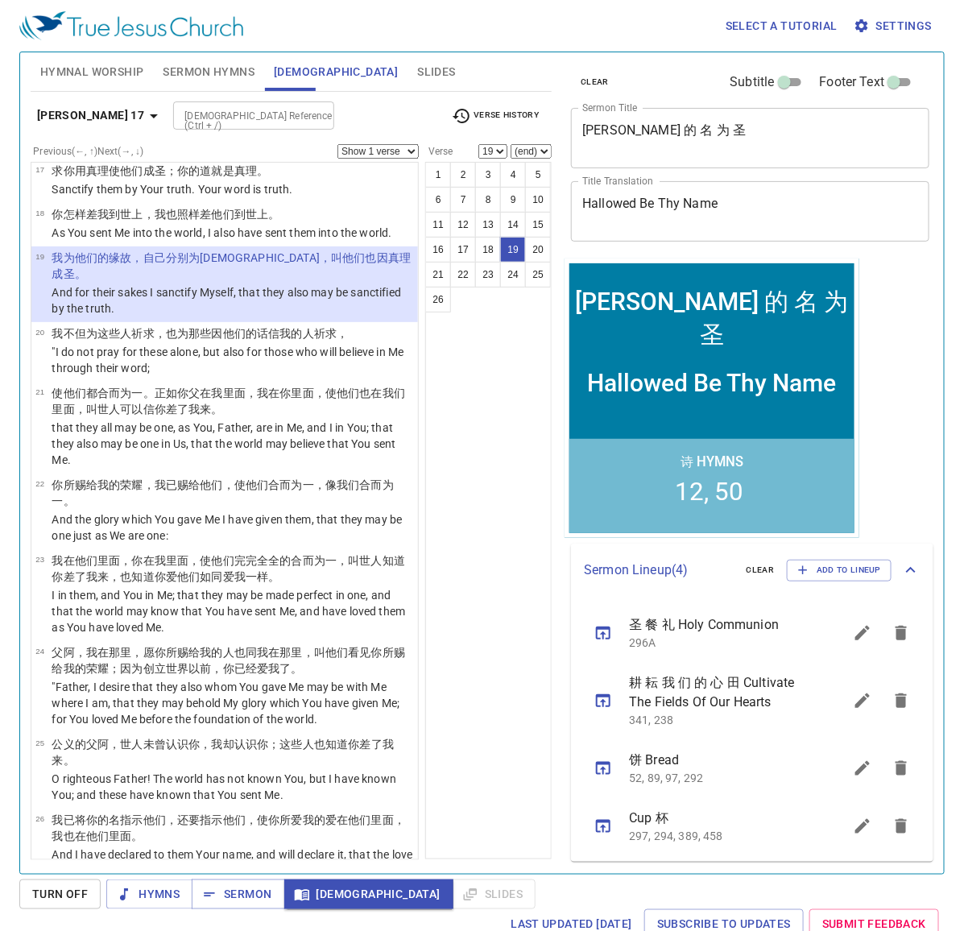
click at [306, 114] on div at bounding box center [316, 116] width 21 height 23
type input "deu 5 11"
select select "11"
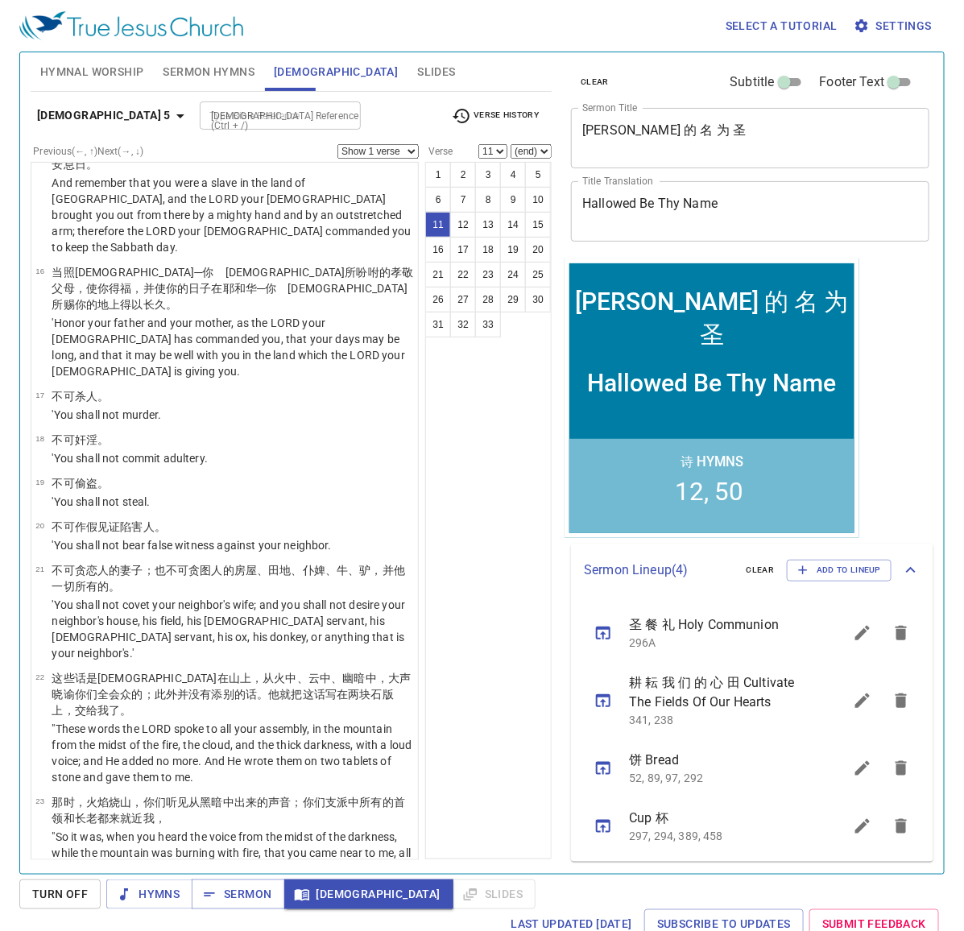
scroll to position [405, 0]
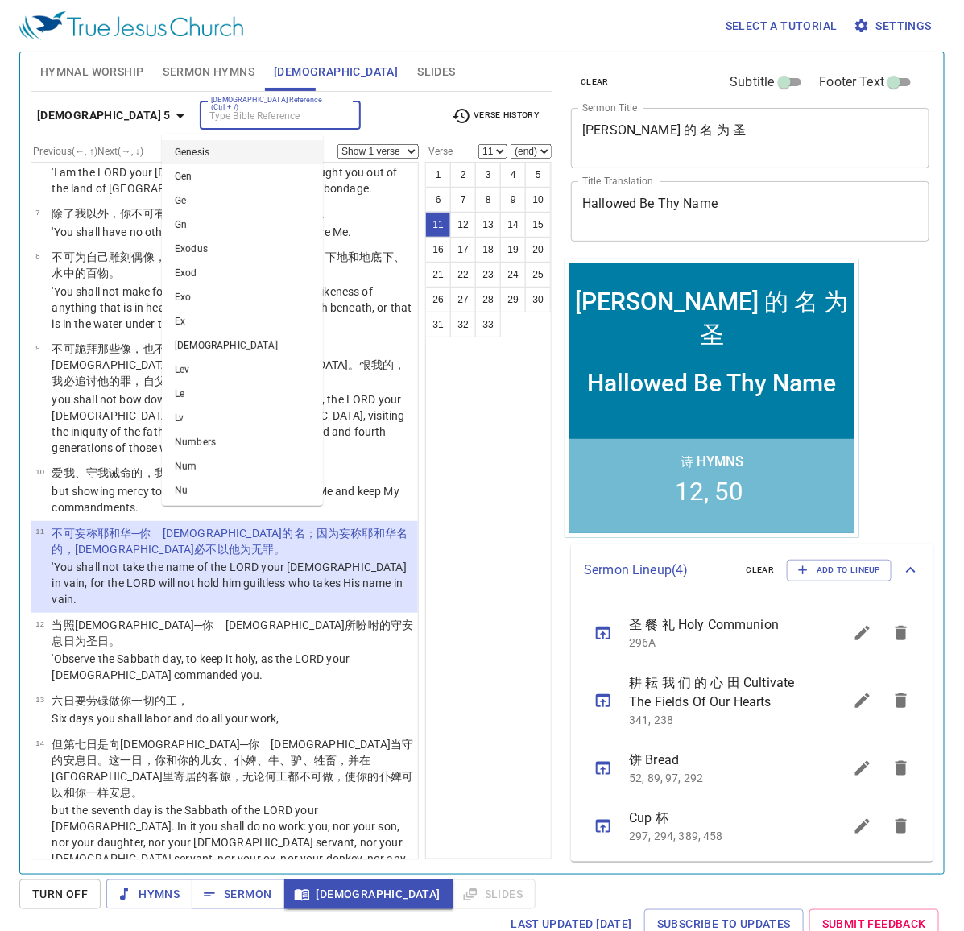
click at [246, 114] on input "[DEMOGRAPHIC_DATA] Reference (Ctrl + /)" at bounding box center [266, 115] width 125 height 19
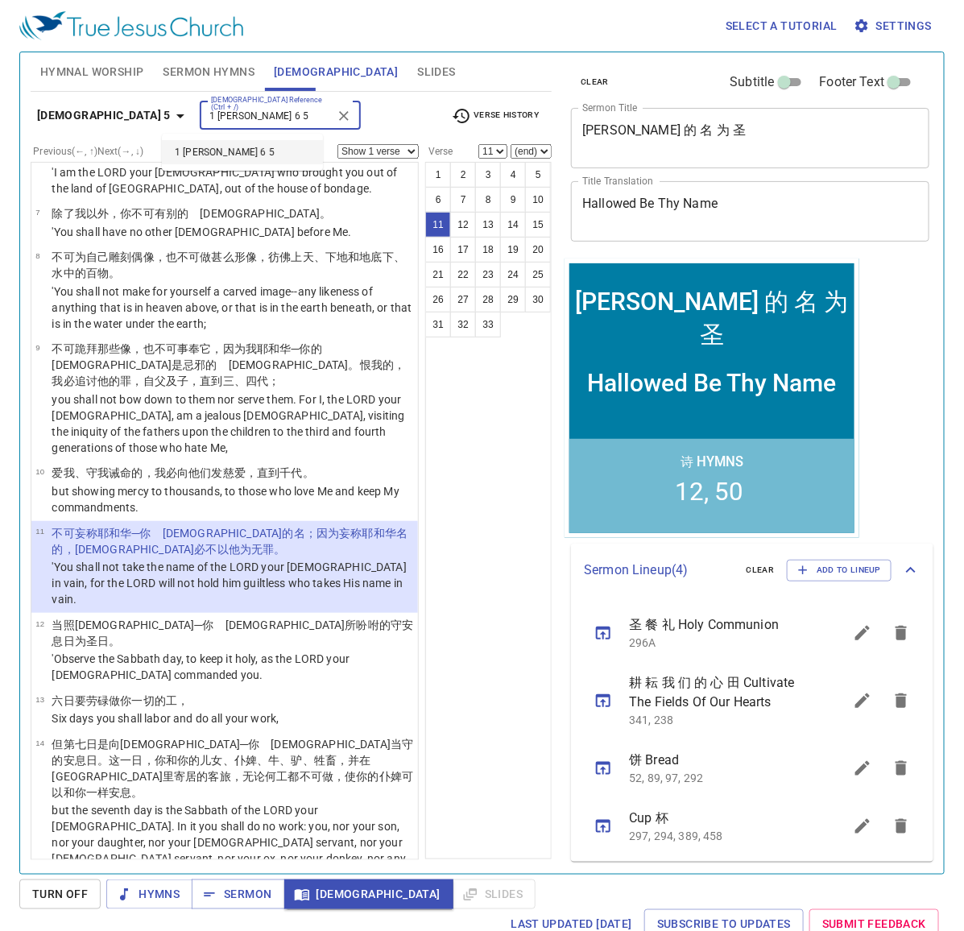
type input "1 tim 6 5"
select select "5"
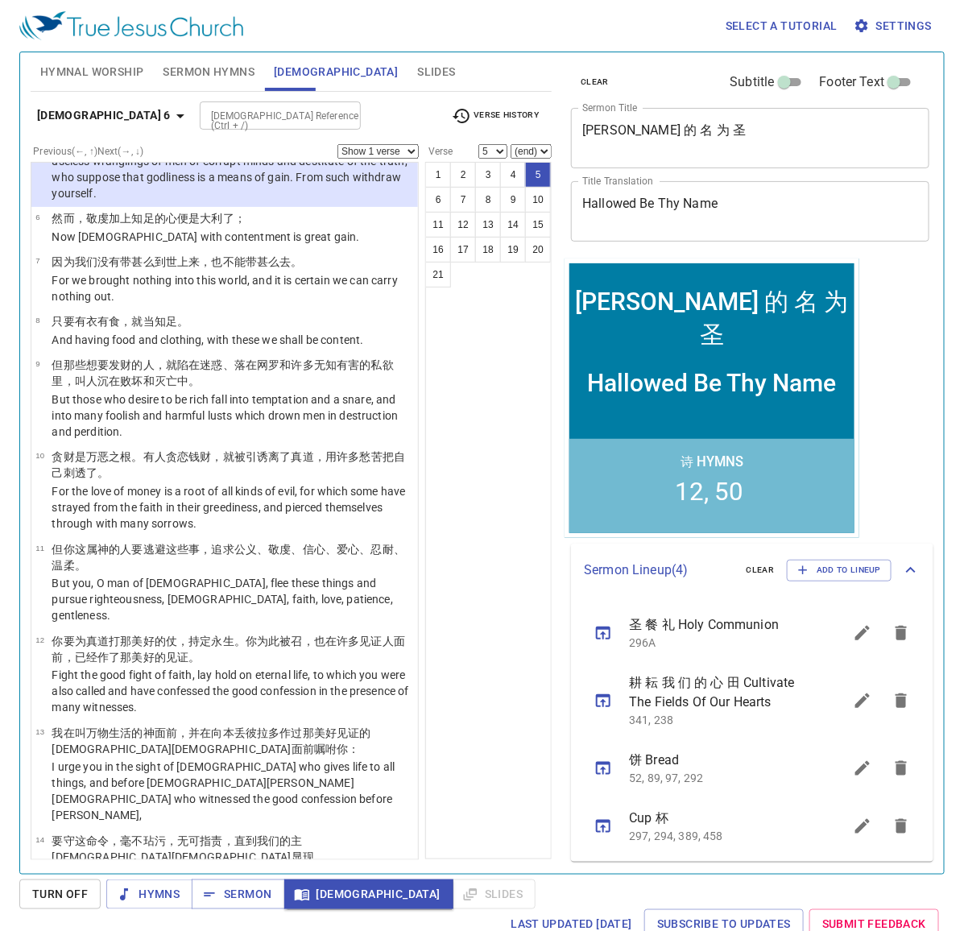
scroll to position [95, 0]
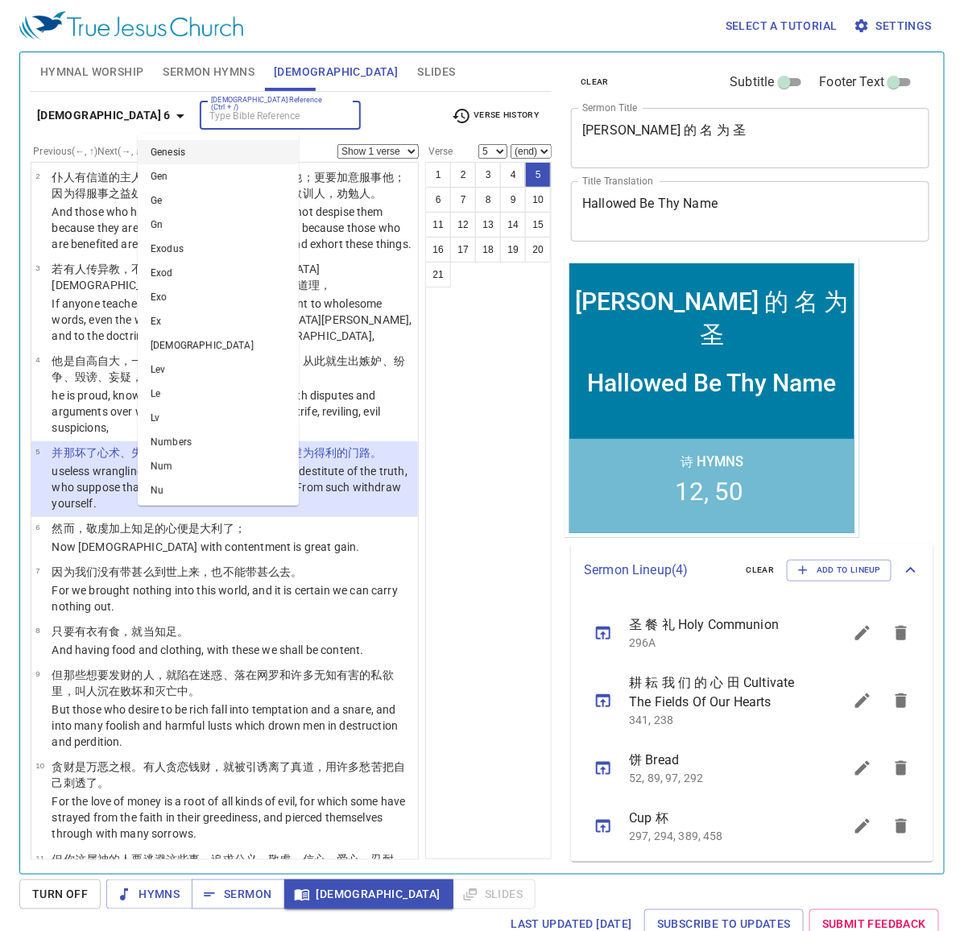
click at [246, 114] on input "[DEMOGRAPHIC_DATA] Reference (Ctrl + /)" at bounding box center [266, 115] width 125 height 19
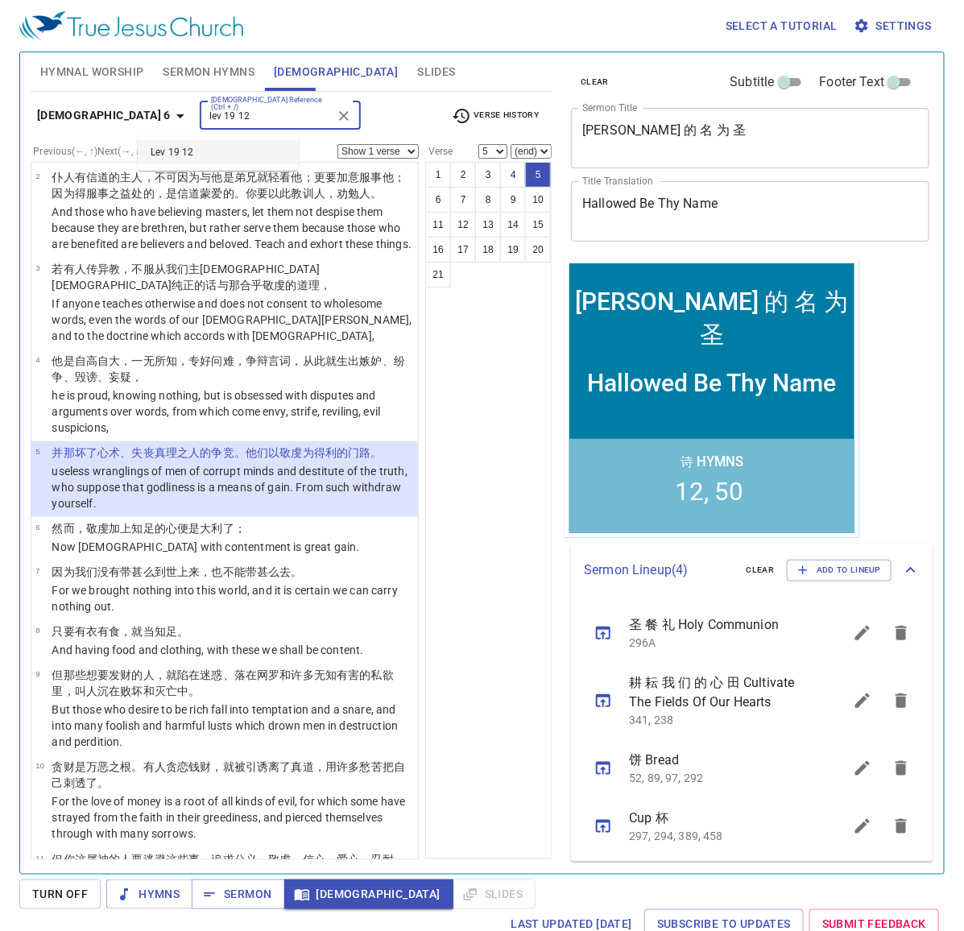
type input "lev 19 12"
select select "12"
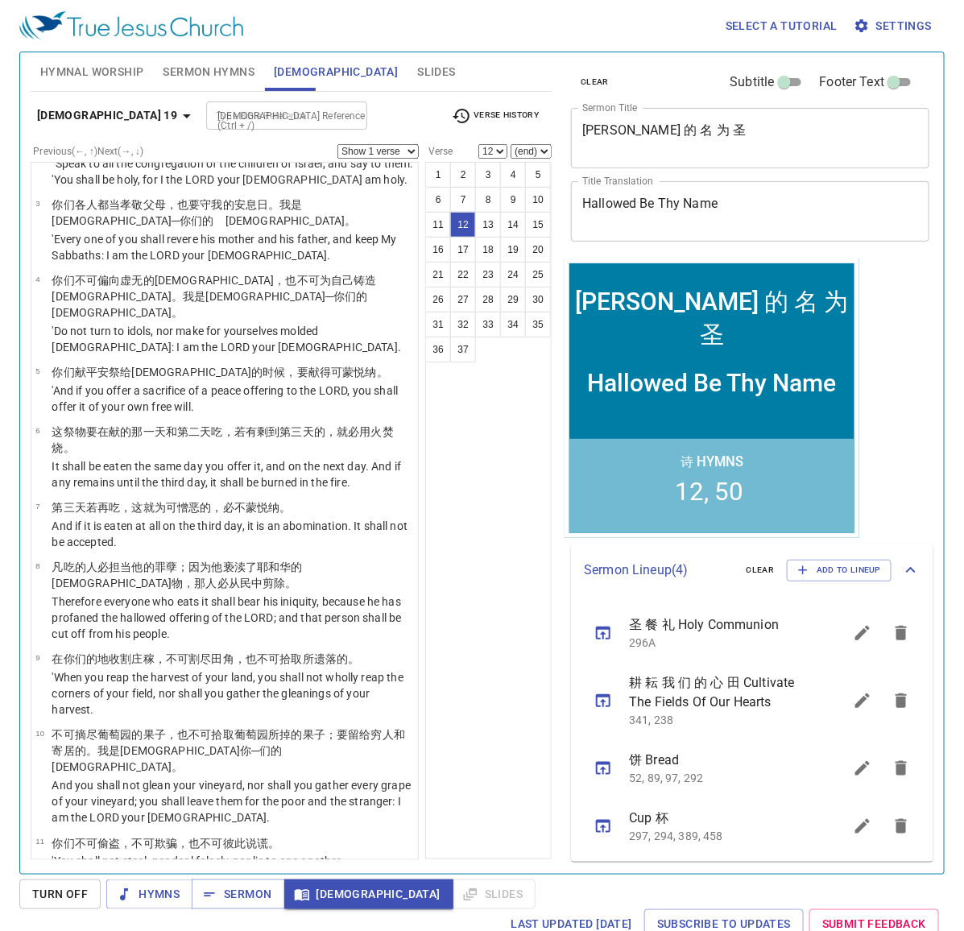
scroll to position [456, 0]
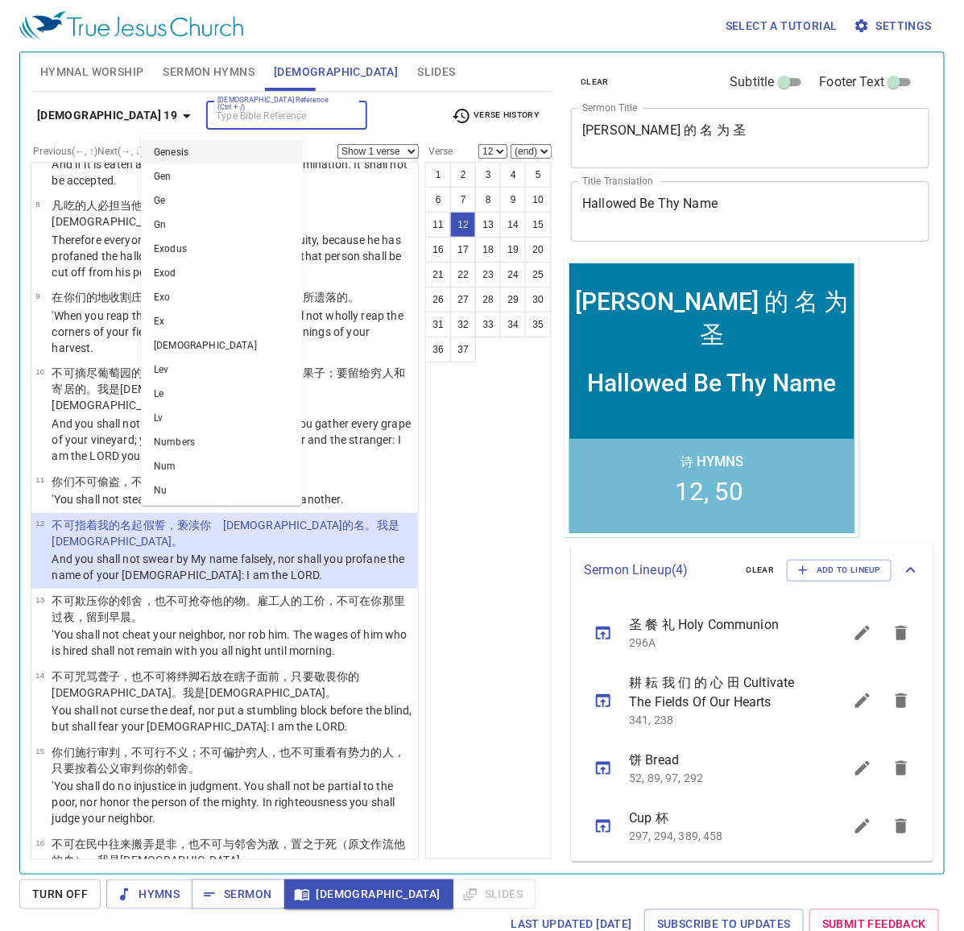
click at [246, 114] on input "[DEMOGRAPHIC_DATA] Reference (Ctrl + /)" at bounding box center [273, 115] width 125 height 19
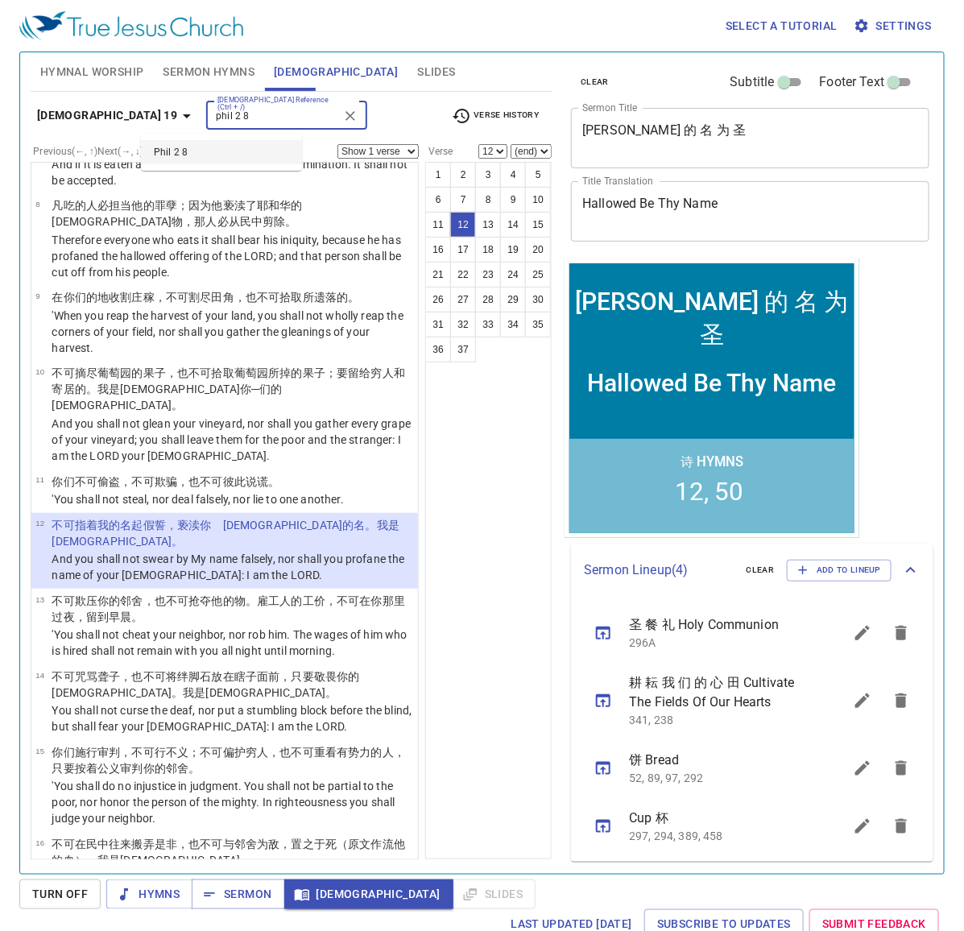
type input "phil 2 8"
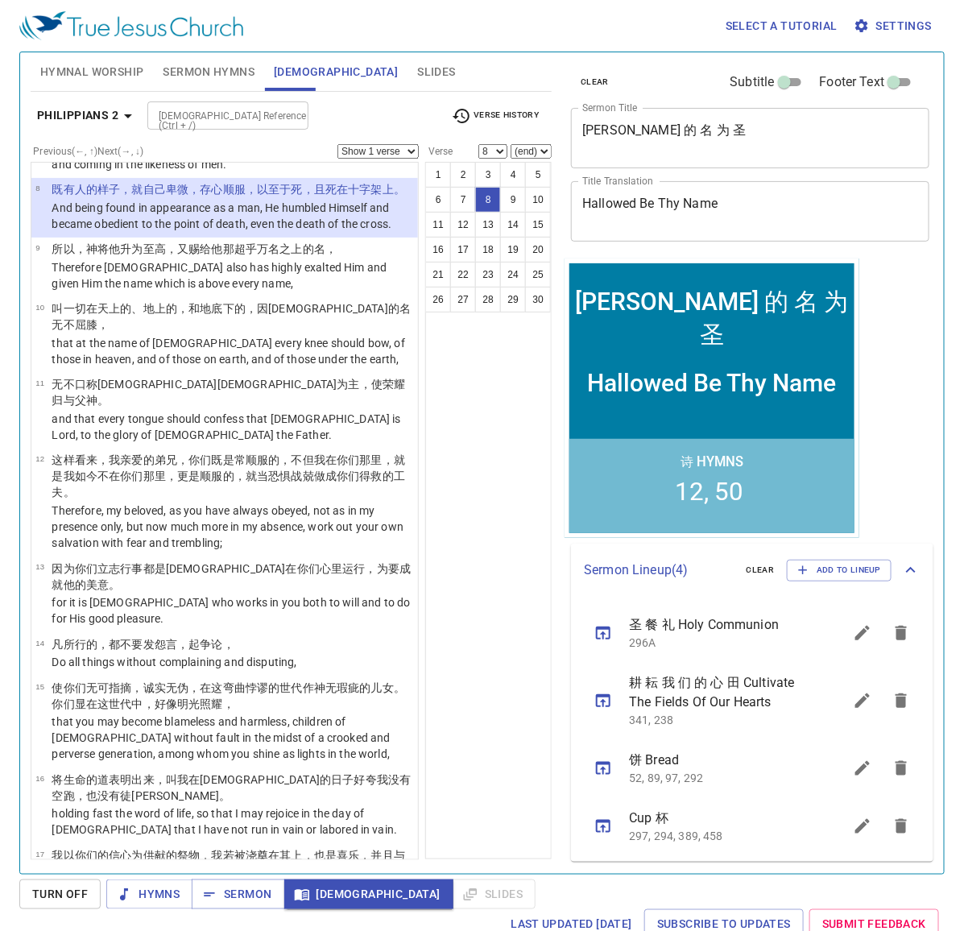
scroll to position [440, 0]
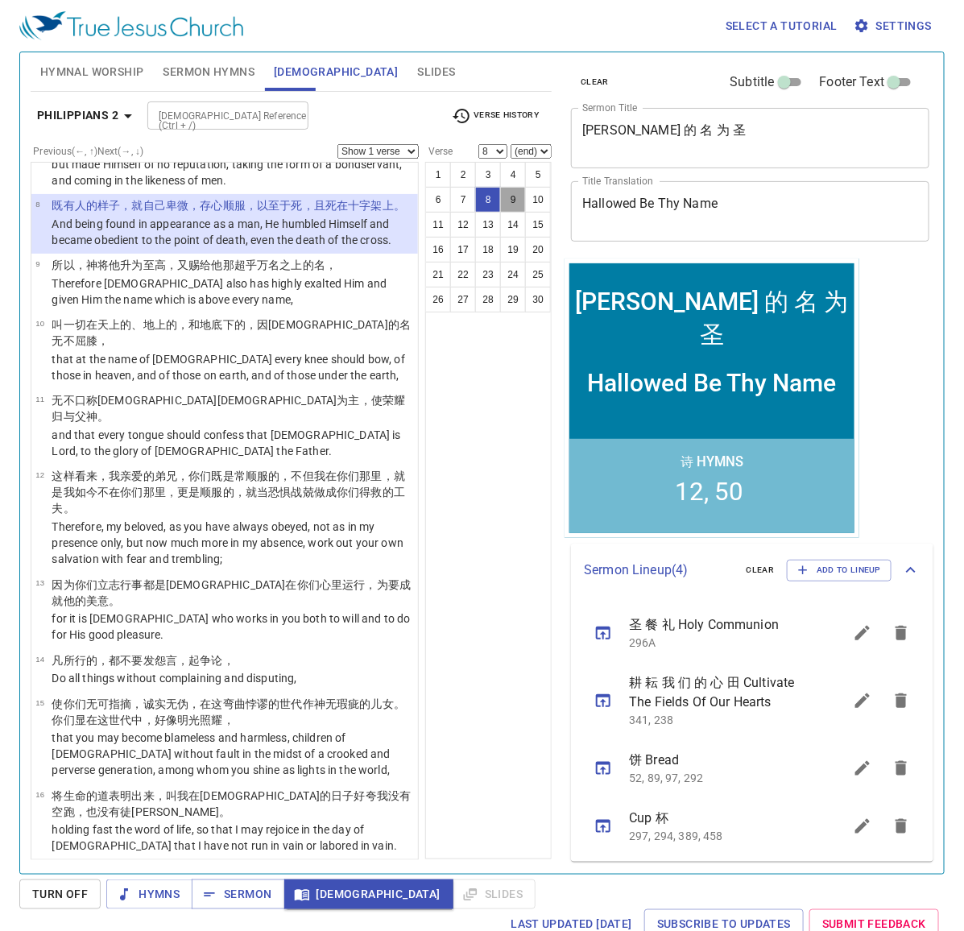
click at [500, 213] on button "9" at bounding box center [513, 200] width 26 height 26
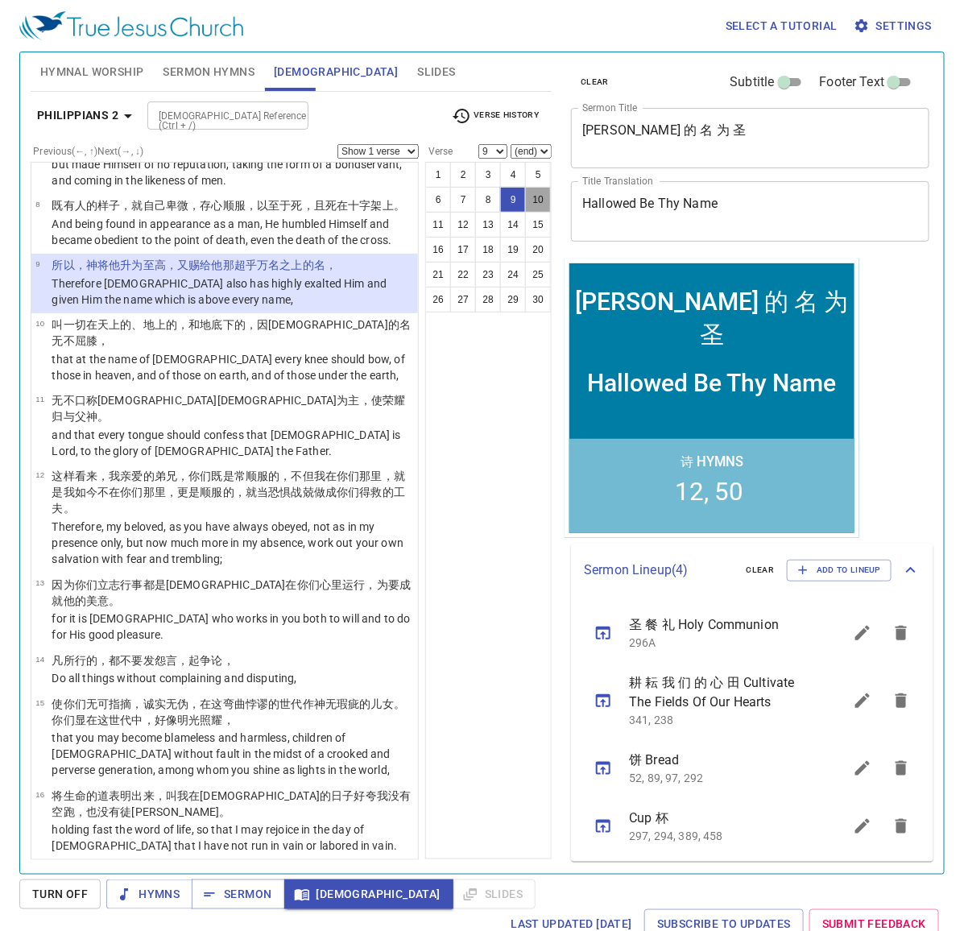
click at [525, 213] on button "10" at bounding box center [538, 200] width 26 height 26
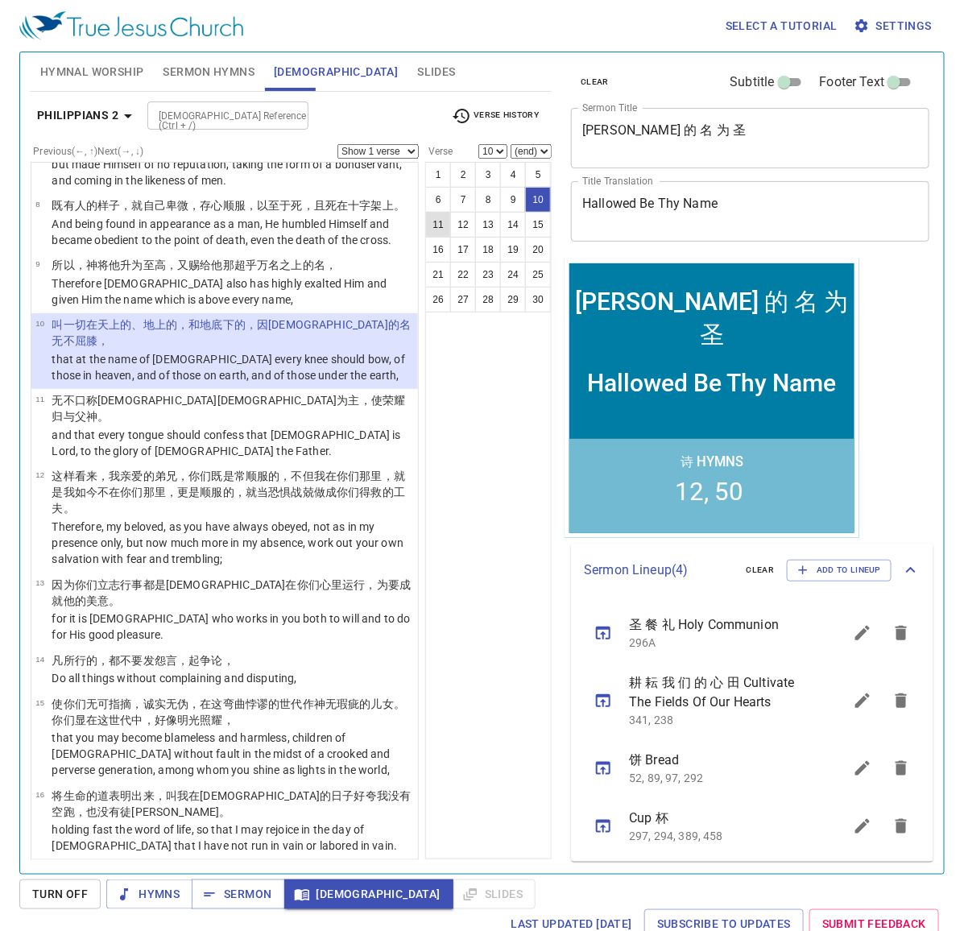
click at [451, 219] on button "11" at bounding box center [438, 225] width 26 height 26
select select "11"
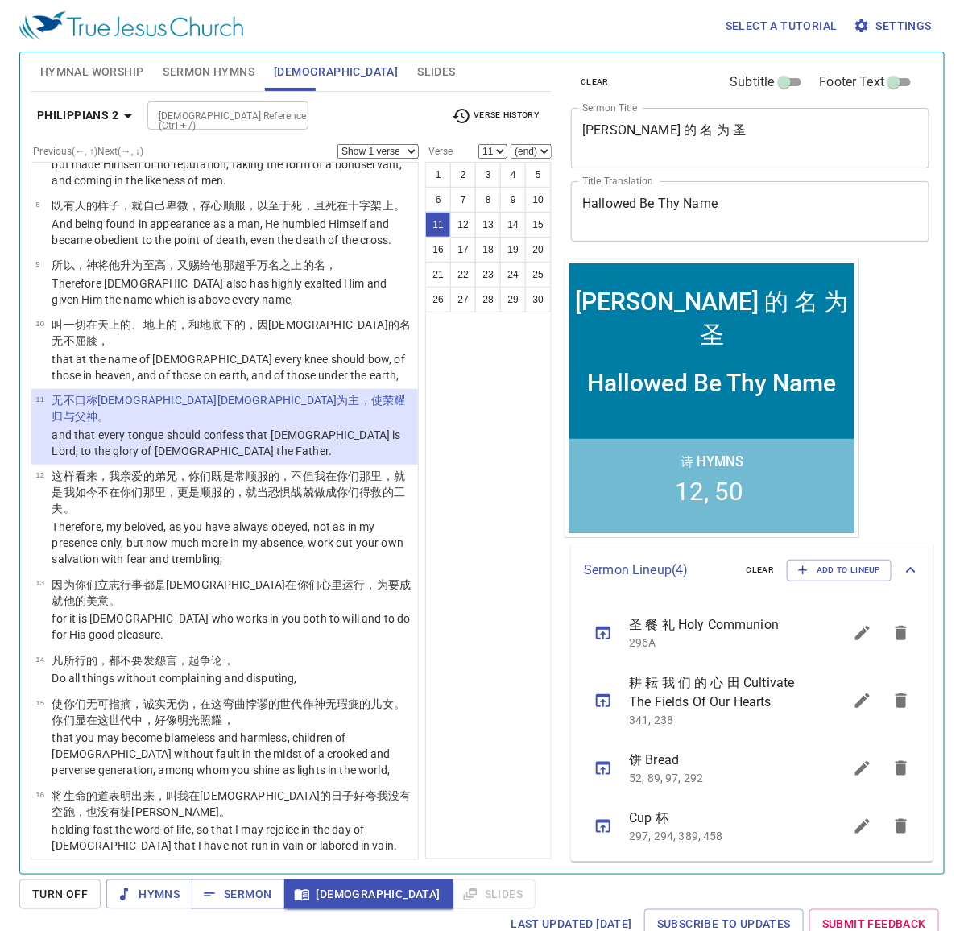
click at [278, 117] on div "[DEMOGRAPHIC_DATA] Reference (Ctrl + /)" at bounding box center [227, 115] width 161 height 28
type input "col 3 17"
select select "17"
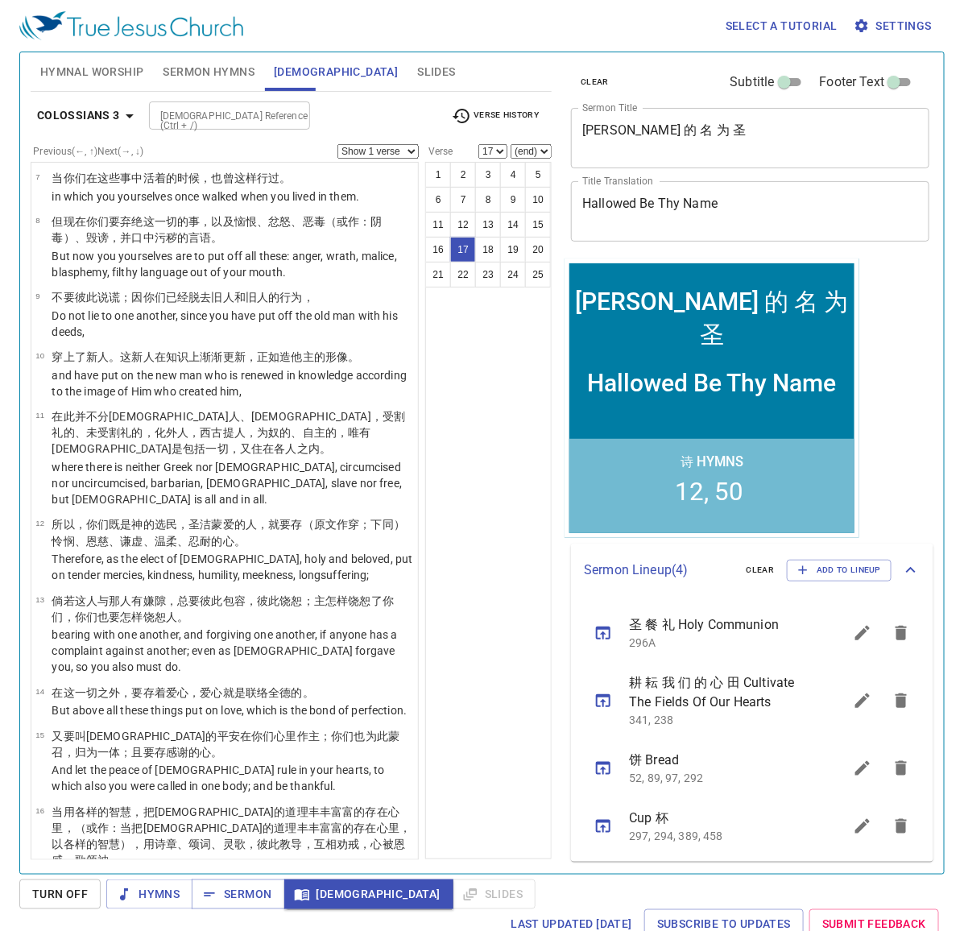
scroll to position [819, 0]
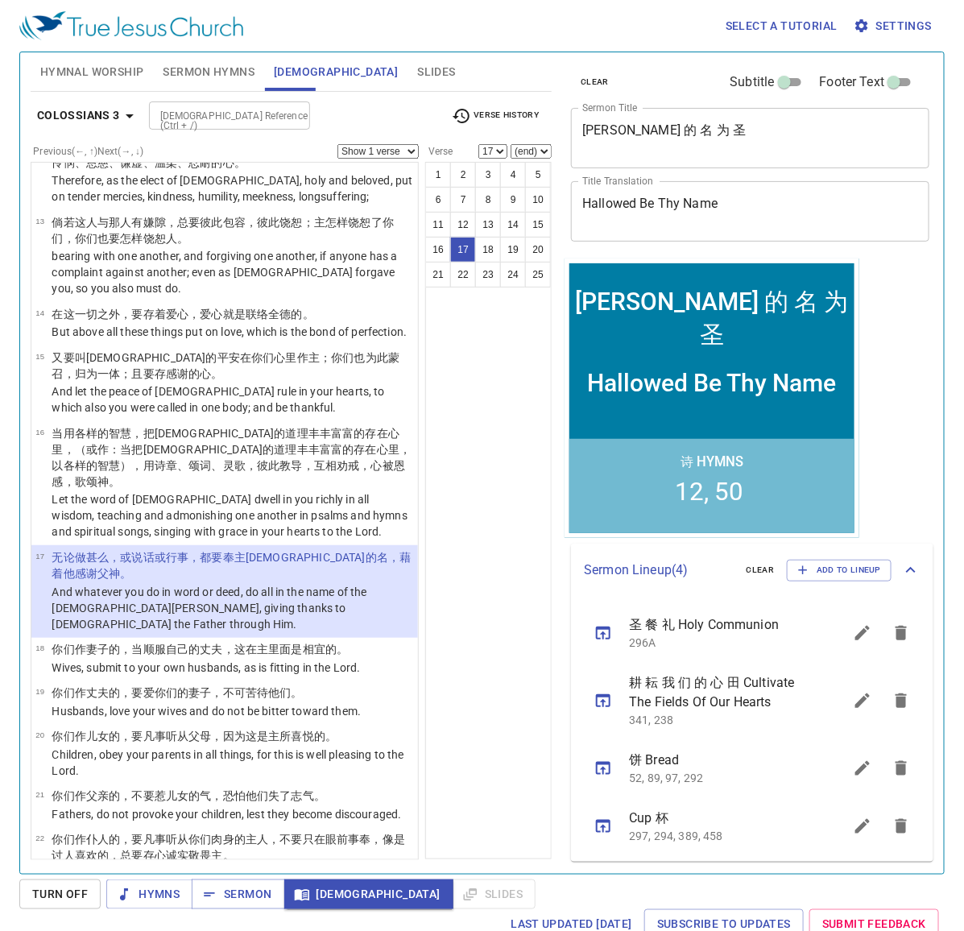
click at [248, 115] on input "[DEMOGRAPHIC_DATA] Reference (Ctrl + /)" at bounding box center [216, 115] width 125 height 19
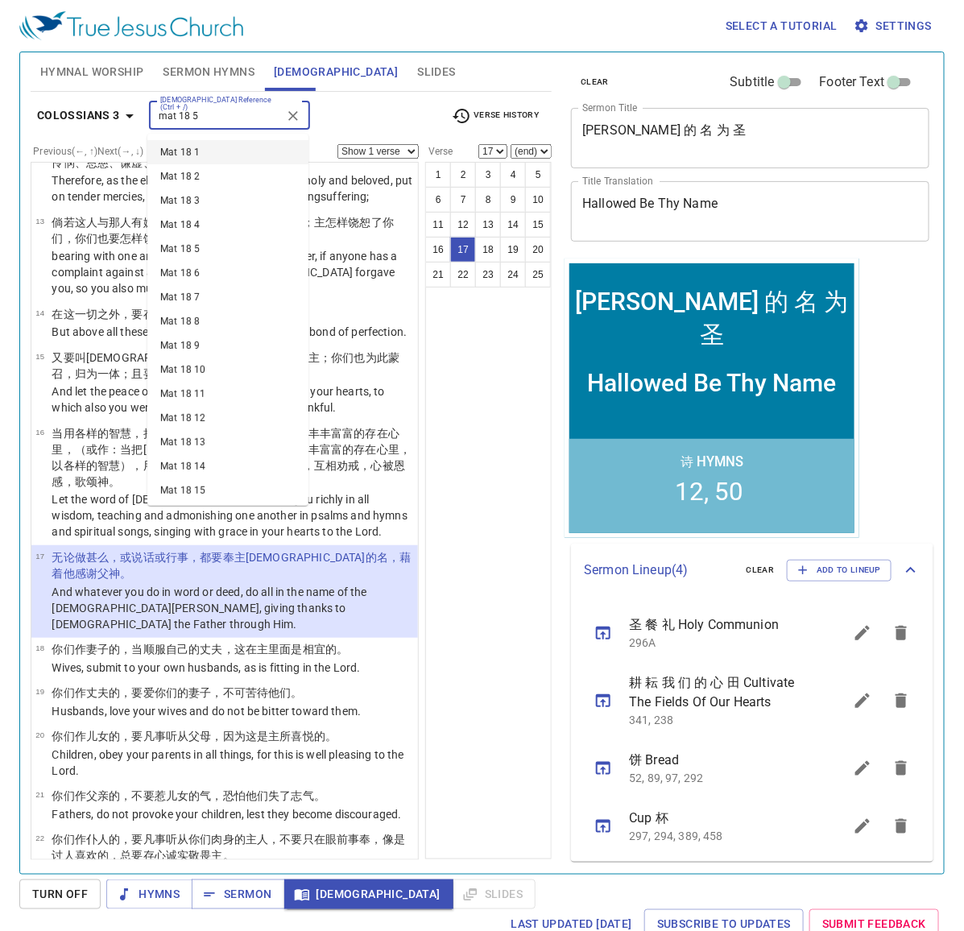
type input "mat 18 5"
select select "5"
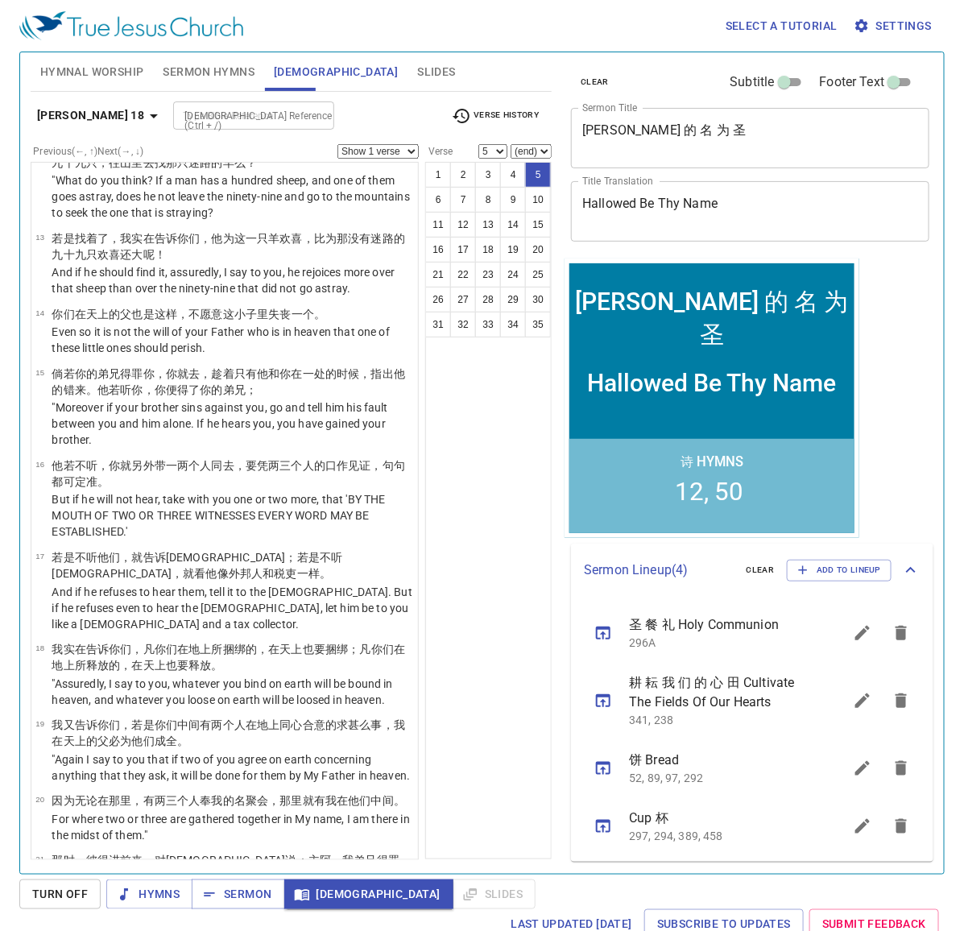
scroll to position [0, 0]
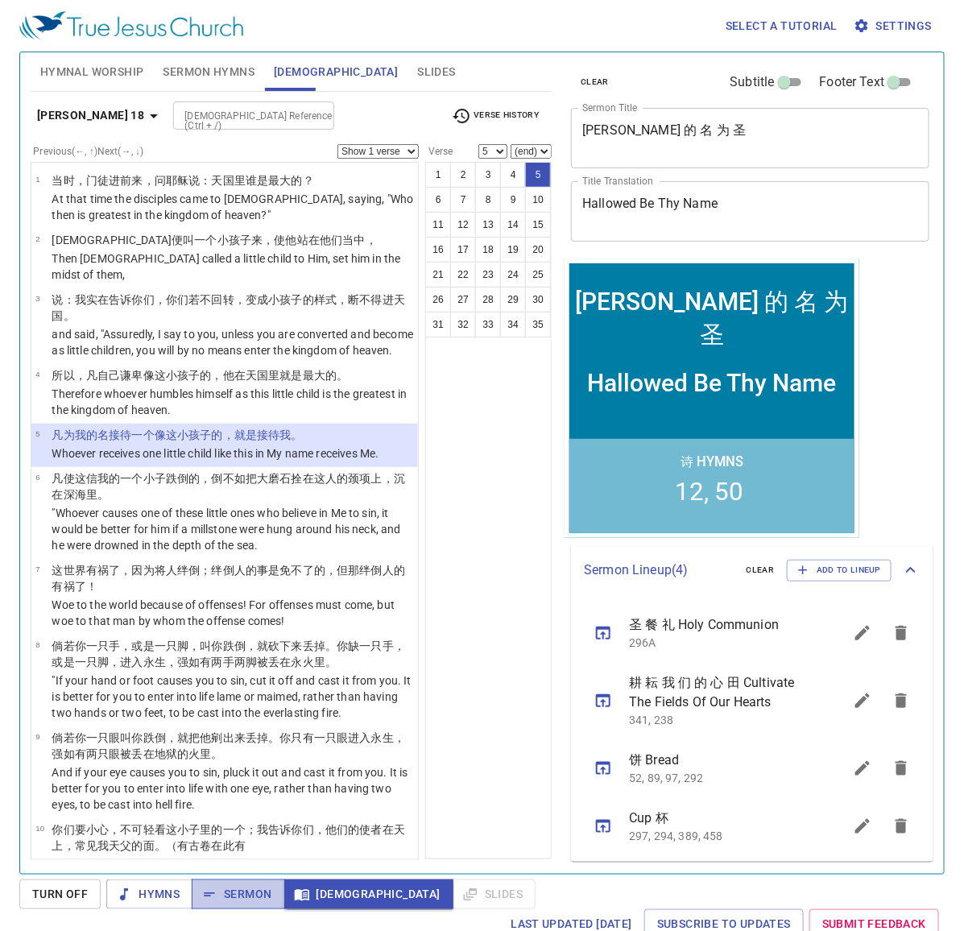
click at [246, 884] on span "Sermon" at bounding box center [237, 894] width 67 height 20
click at [336, 894] on span "[DEMOGRAPHIC_DATA]" at bounding box center [368, 894] width 143 height 20
click at [252, 899] on span "Sermon" at bounding box center [237, 894] width 67 height 20
click at [178, 121] on input "[DEMOGRAPHIC_DATA] Reference (Ctrl + /)" at bounding box center [240, 115] width 125 height 19
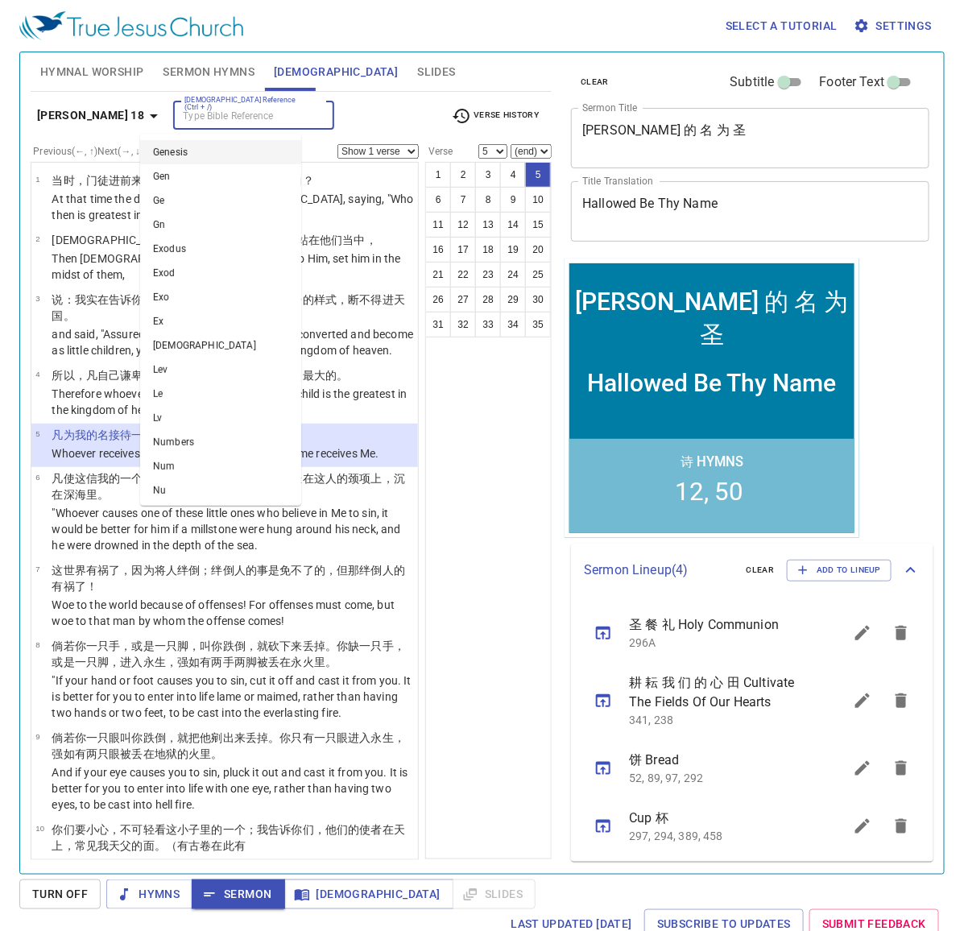
click at [205, 76] on span "Sermon Hymns" at bounding box center [209, 72] width 92 height 20
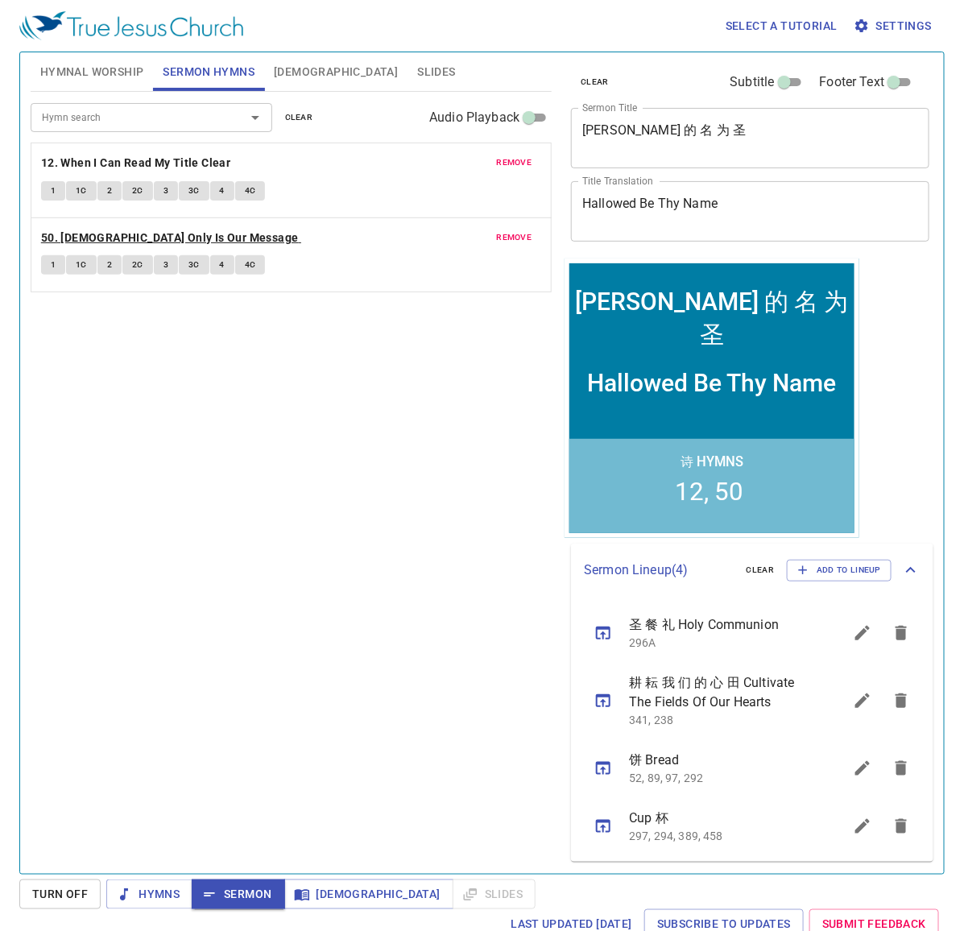
click at [159, 230] on b "50. [DEMOGRAPHIC_DATA] Only Is Our Message" at bounding box center [170, 238] width 258 height 20
click at [48, 271] on button "1" at bounding box center [53, 264] width 24 height 19
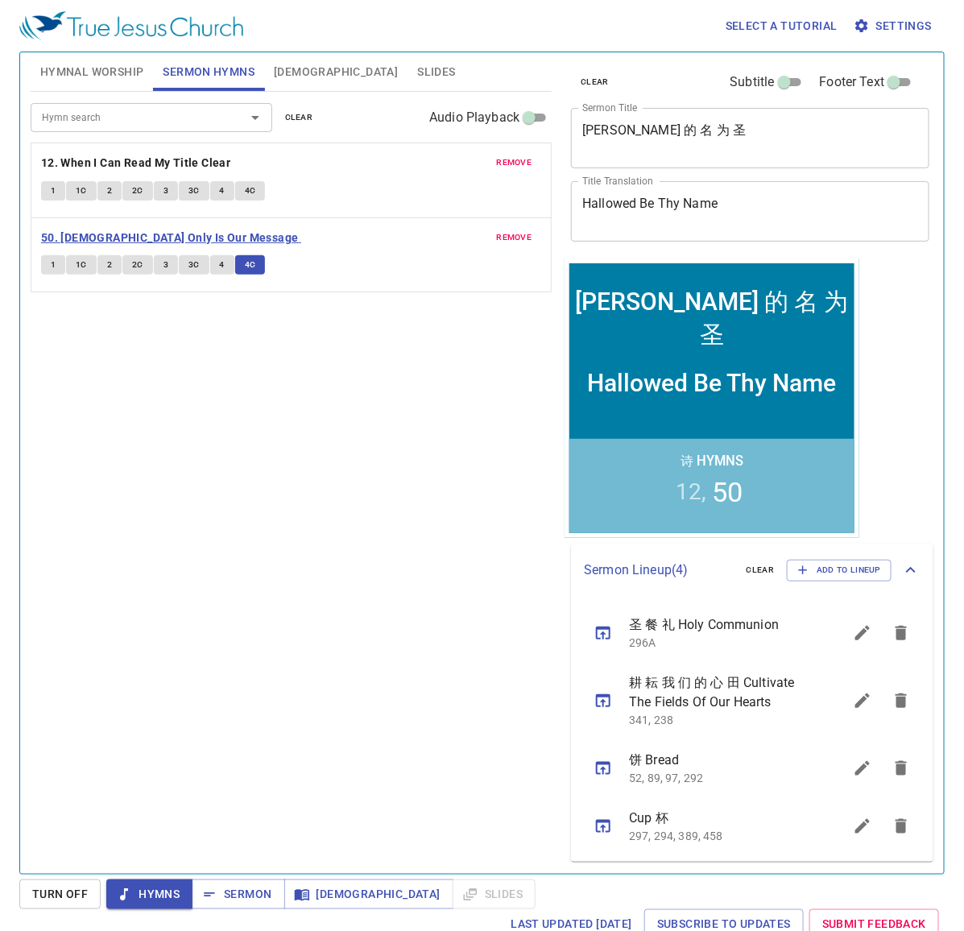
click at [159, 231] on b "50. [DEMOGRAPHIC_DATA] Only Is Our Message" at bounding box center [170, 238] width 258 height 20
